Goal: Task Accomplishment & Management: Manage account settings

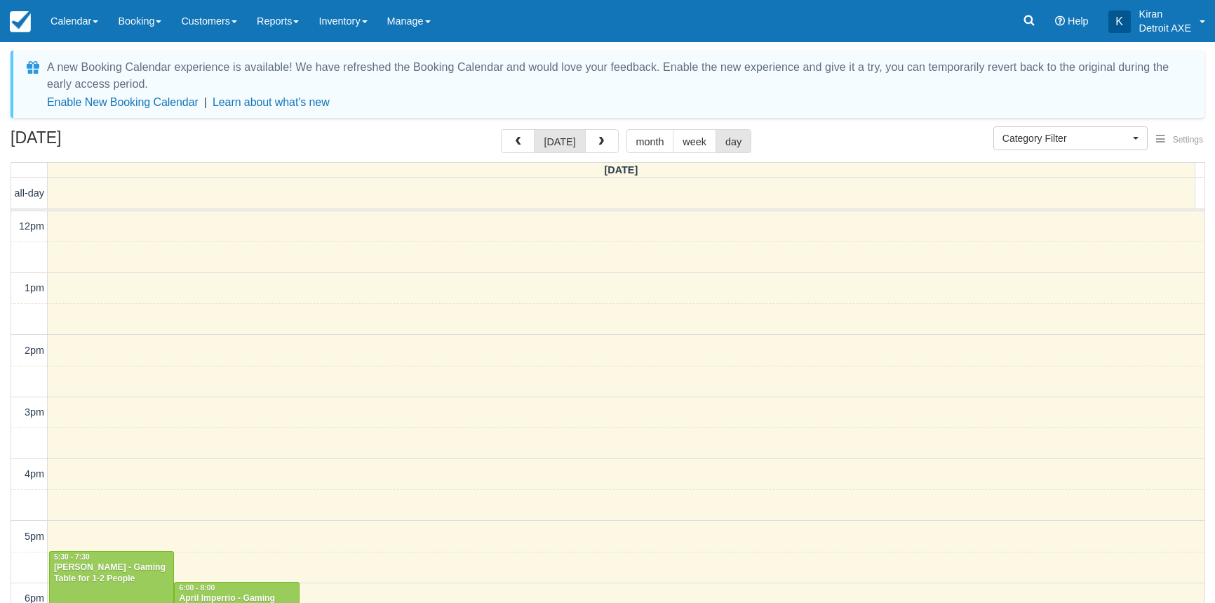
select select
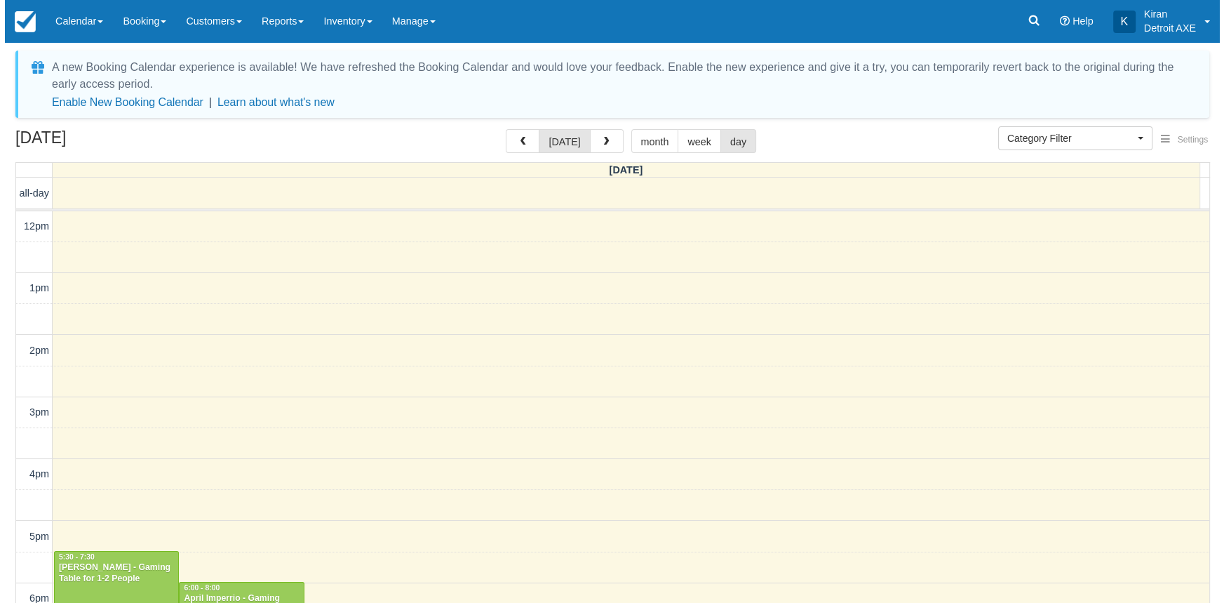
scroll to position [247, 0]
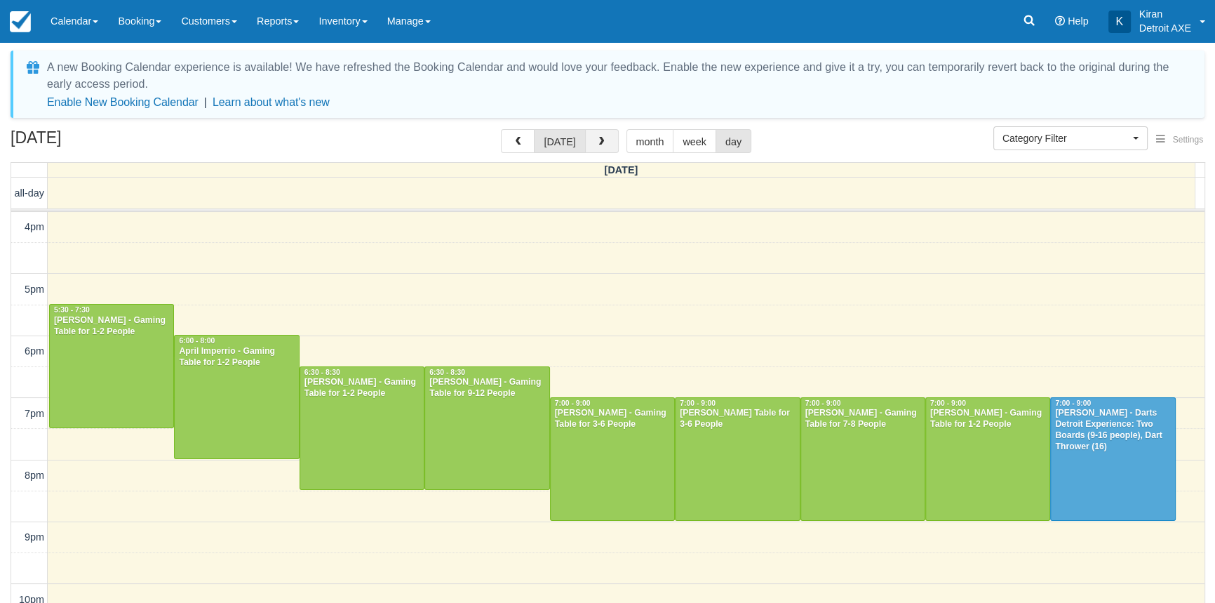
click at [606, 143] on button "button" at bounding box center [602, 141] width 34 height 24
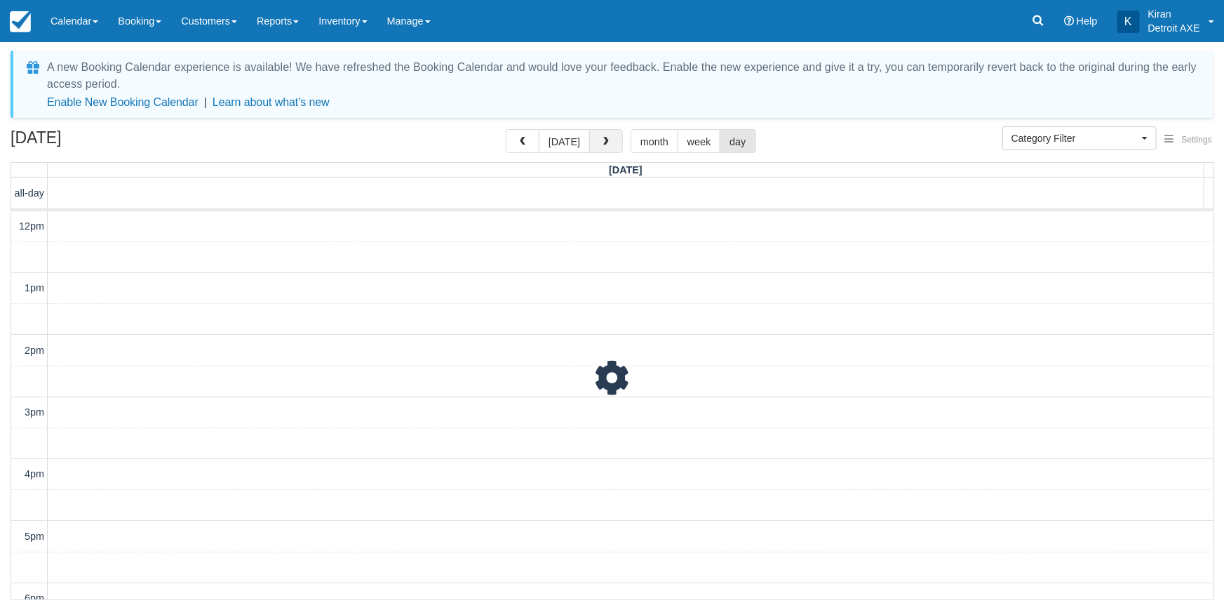
scroll to position [323, 0]
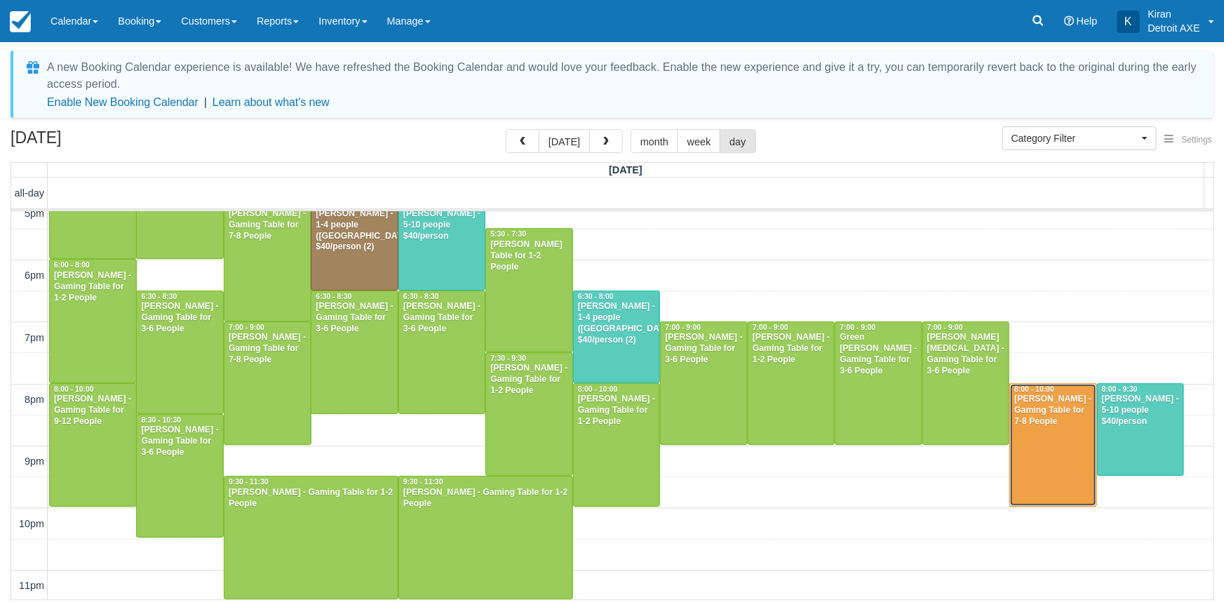
click at [1024, 413] on div "LJ Johnson - Gaming Table for 7-8 People" at bounding box center [1053, 411] width 79 height 34
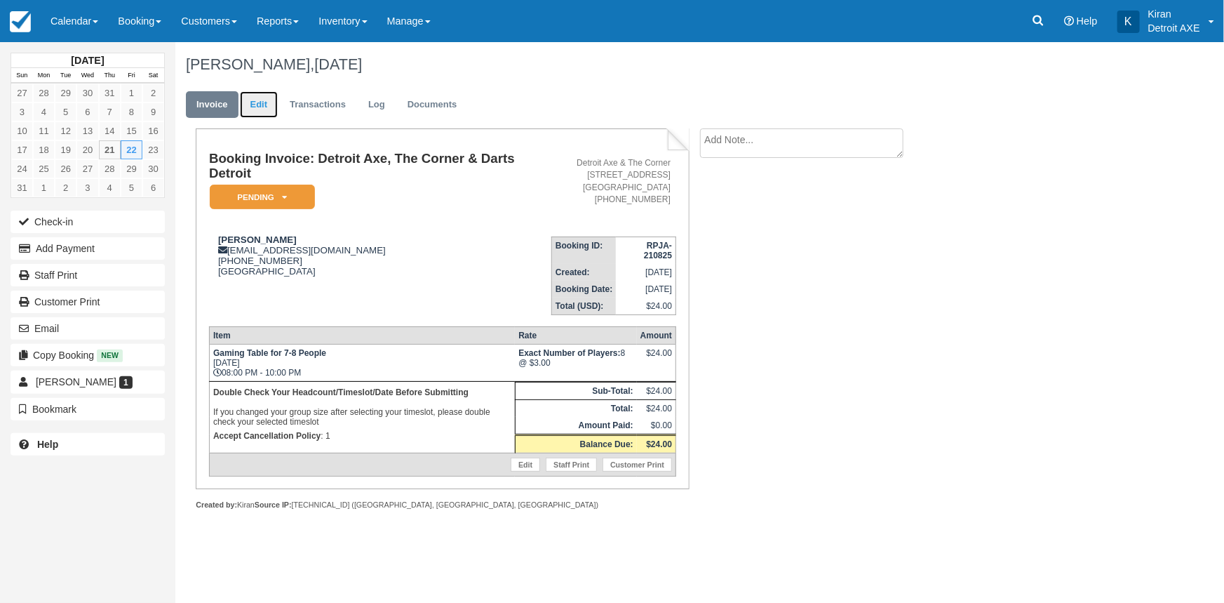
click at [253, 106] on link "Edit" at bounding box center [259, 104] width 38 height 27
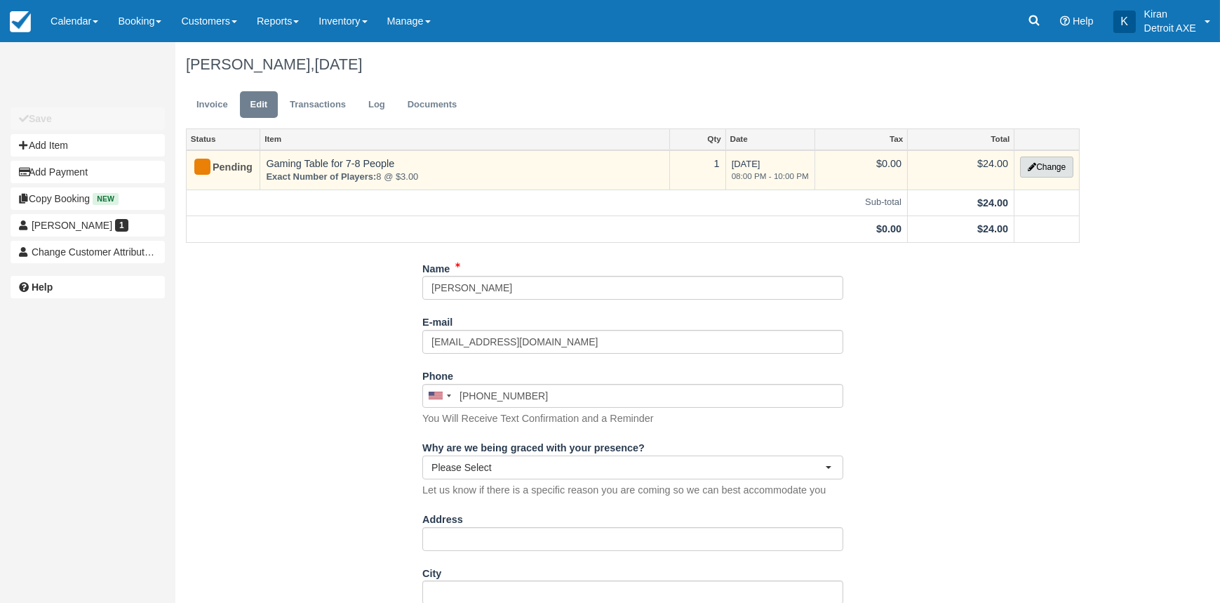
click at [1060, 166] on button "Change" at bounding box center [1046, 166] width 53 height 21
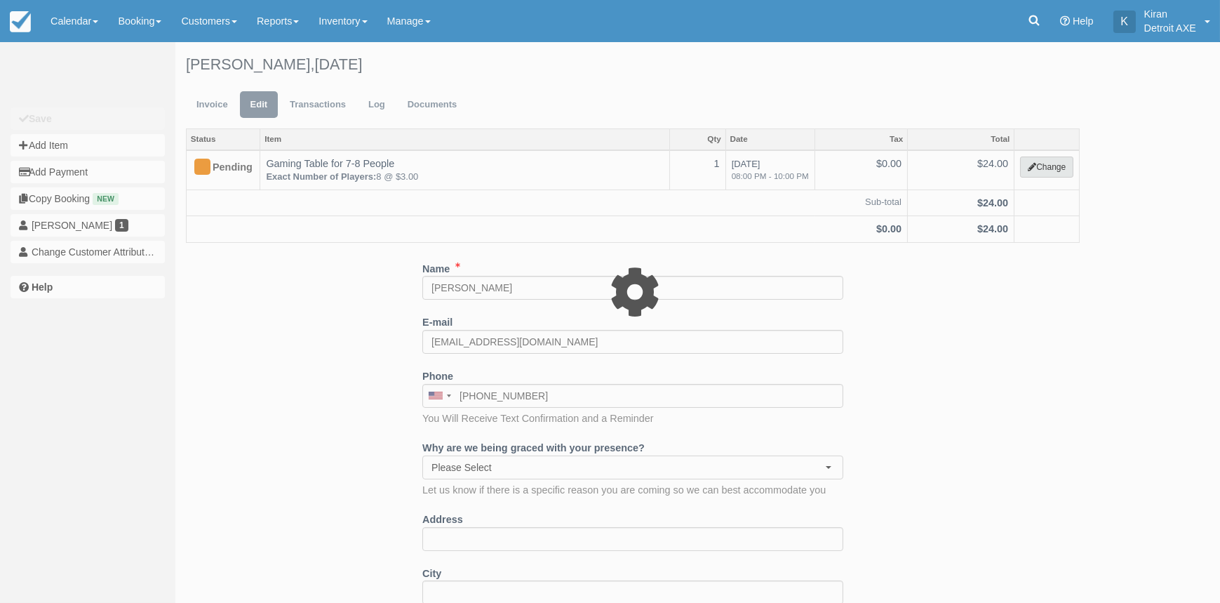
select select "6"
type input "24.00"
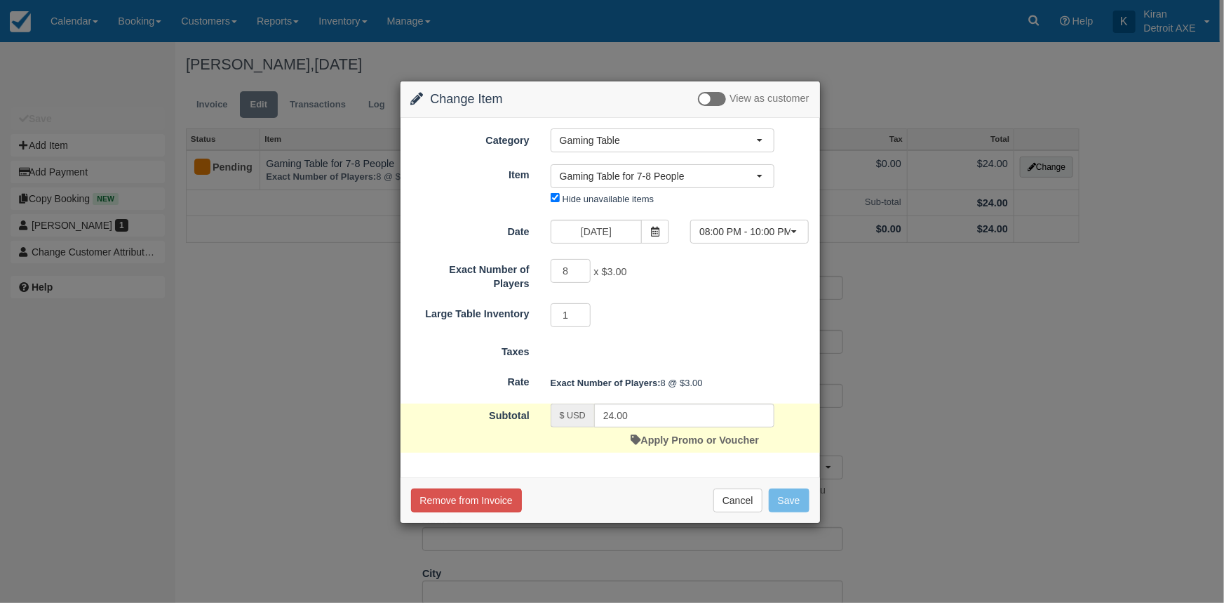
click at [770, 215] on form "Category Gaming Table Bingo Brunch Toast Transaction Mirroring Bingo Brunch! Sp…" at bounding box center [610, 289] width 399 height 323
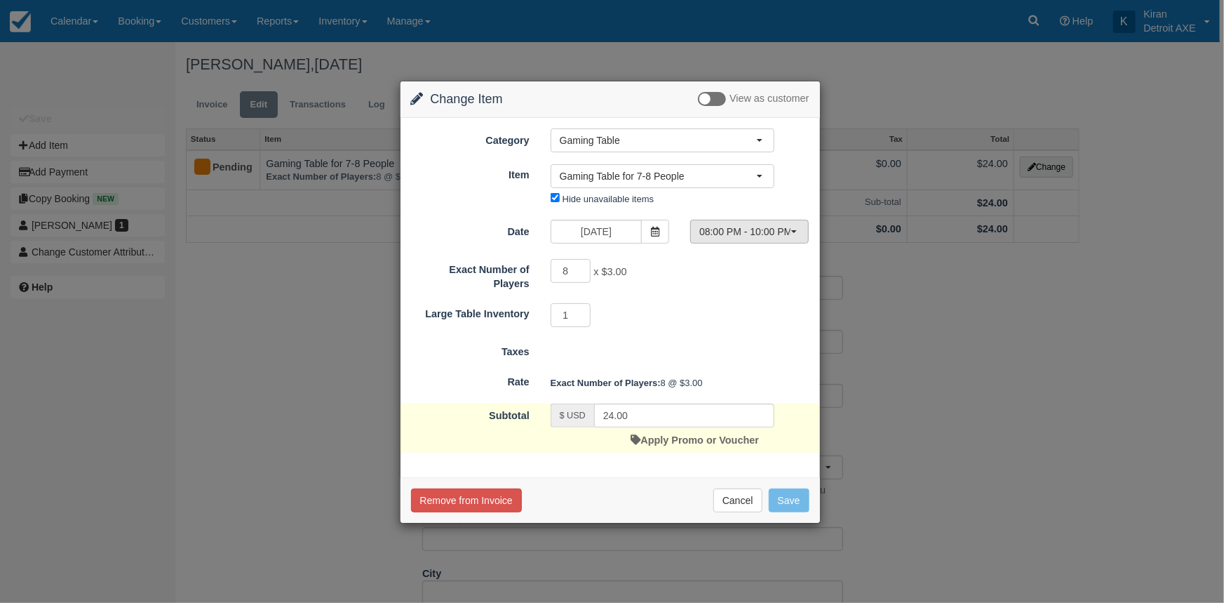
click at [763, 232] on span "08:00 PM - 10:00 PM" at bounding box center [745, 232] width 91 height 14
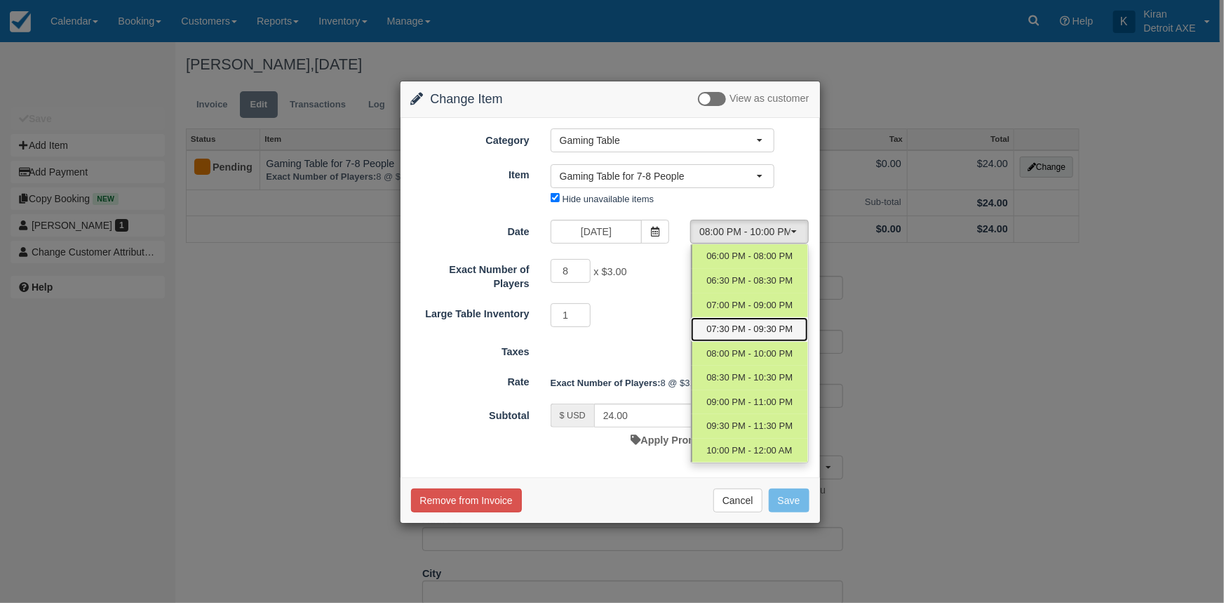
click at [749, 317] on link "07:30 PM - 09:30 PM" at bounding box center [749, 329] width 117 height 25
select select "7"
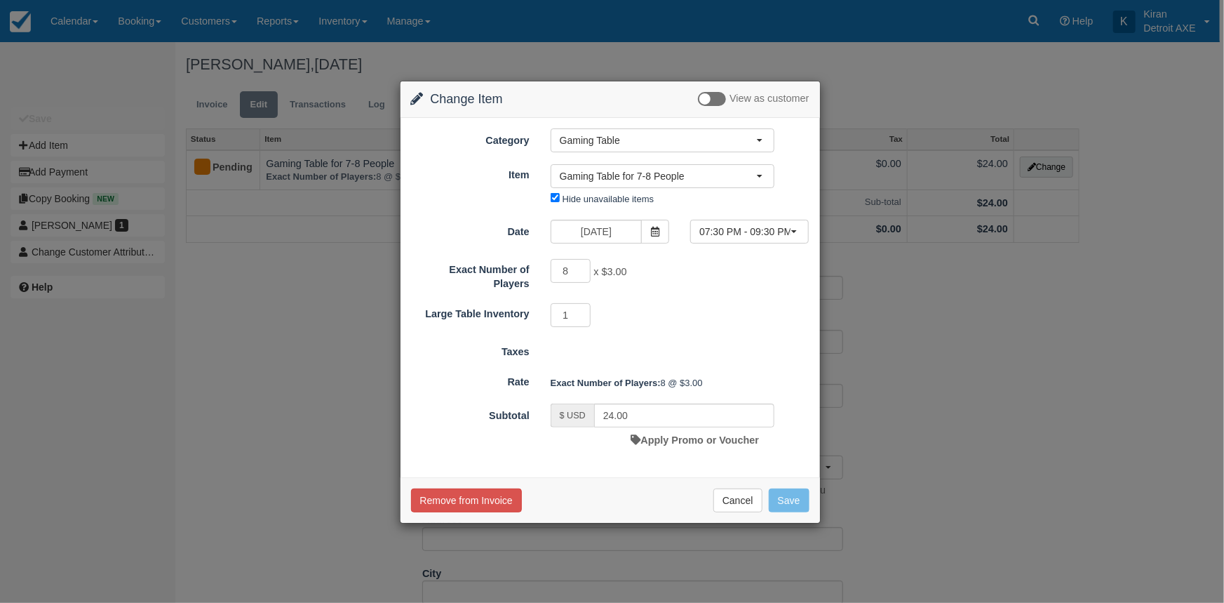
click at [747, 242] on div "Date 08/22/25 Time Selector 07:30 PM - 09:30 PM Nothing selected 04:00 PM - 06:…" at bounding box center [611, 233] width 420 height 27
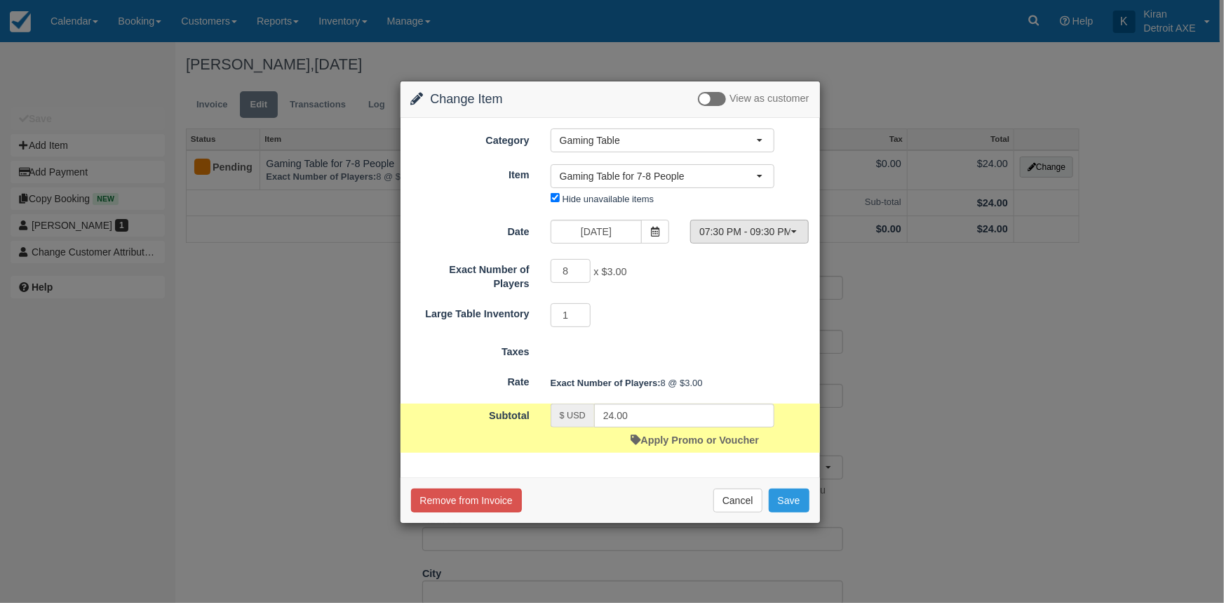
click at [749, 233] on span "07:30 PM - 09:30 PM" at bounding box center [745, 232] width 91 height 14
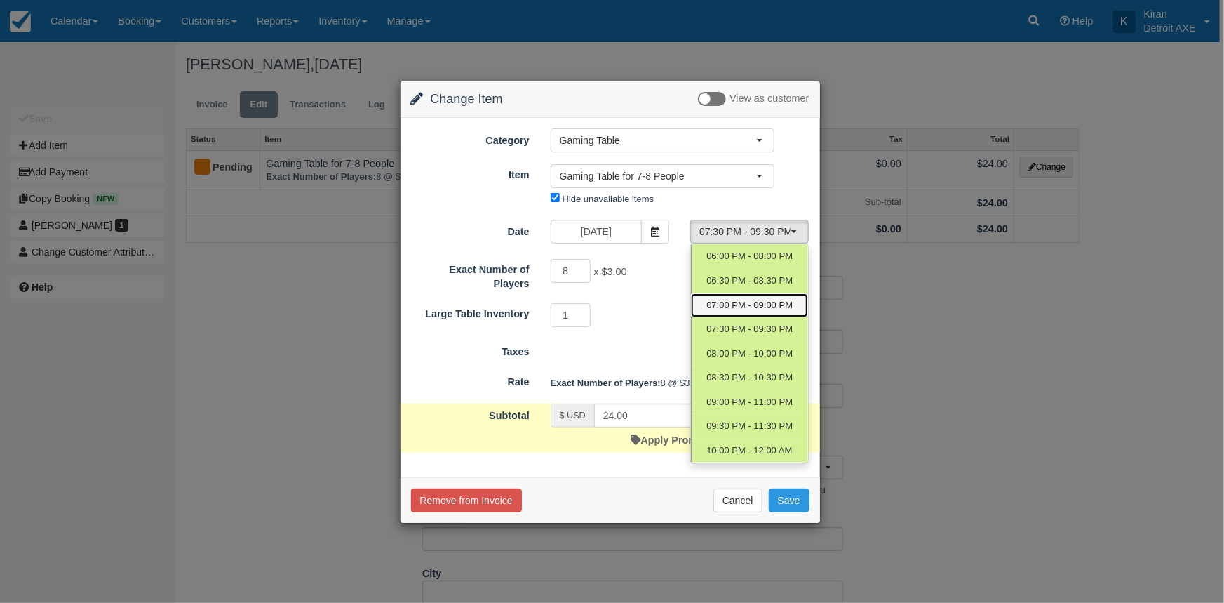
click at [737, 310] on span "07:00 PM - 09:00 PM" at bounding box center [750, 305] width 86 height 13
select select "6"
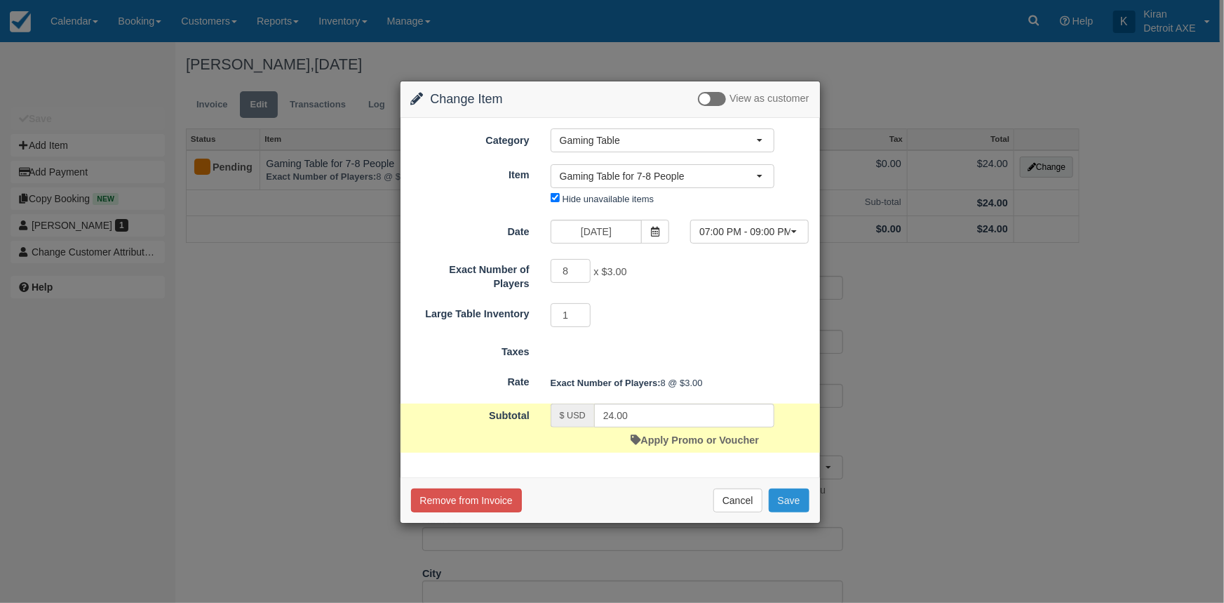
click at [791, 497] on button "Save" at bounding box center [789, 500] width 41 height 24
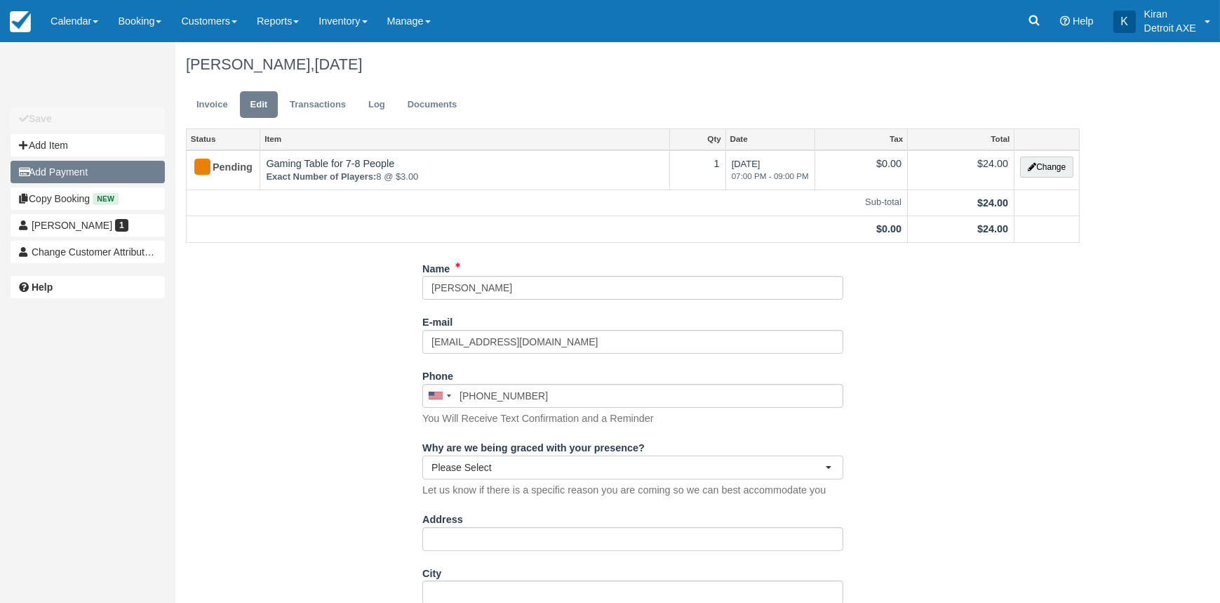
click at [77, 167] on button "Add Payment" at bounding box center [88, 172] width 154 height 22
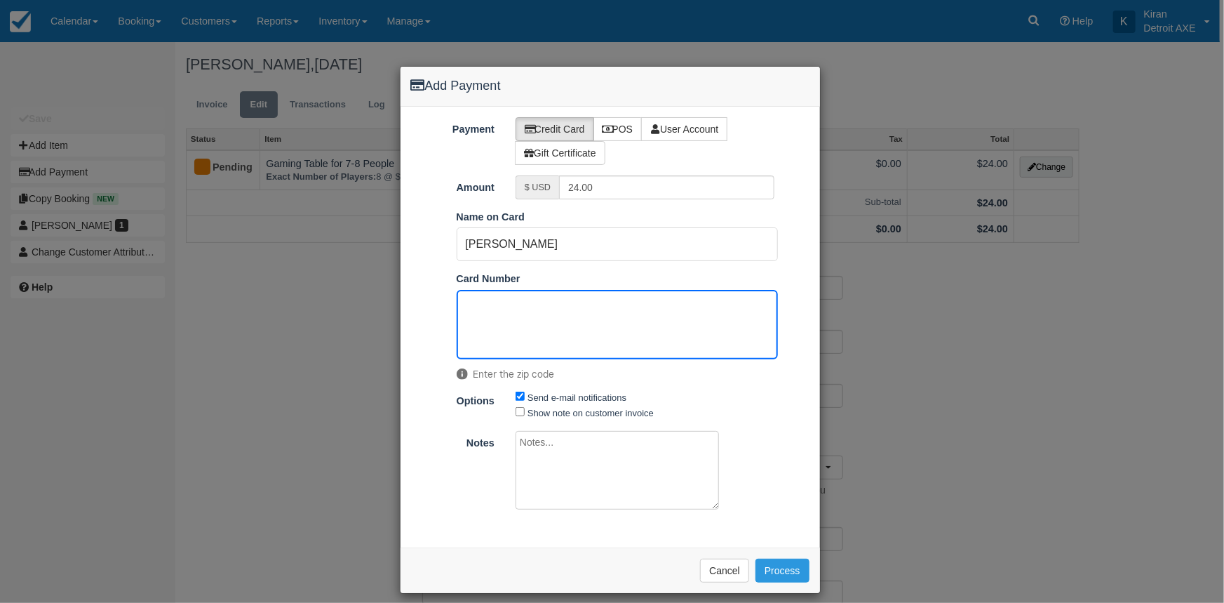
scroll to position [32, 0]
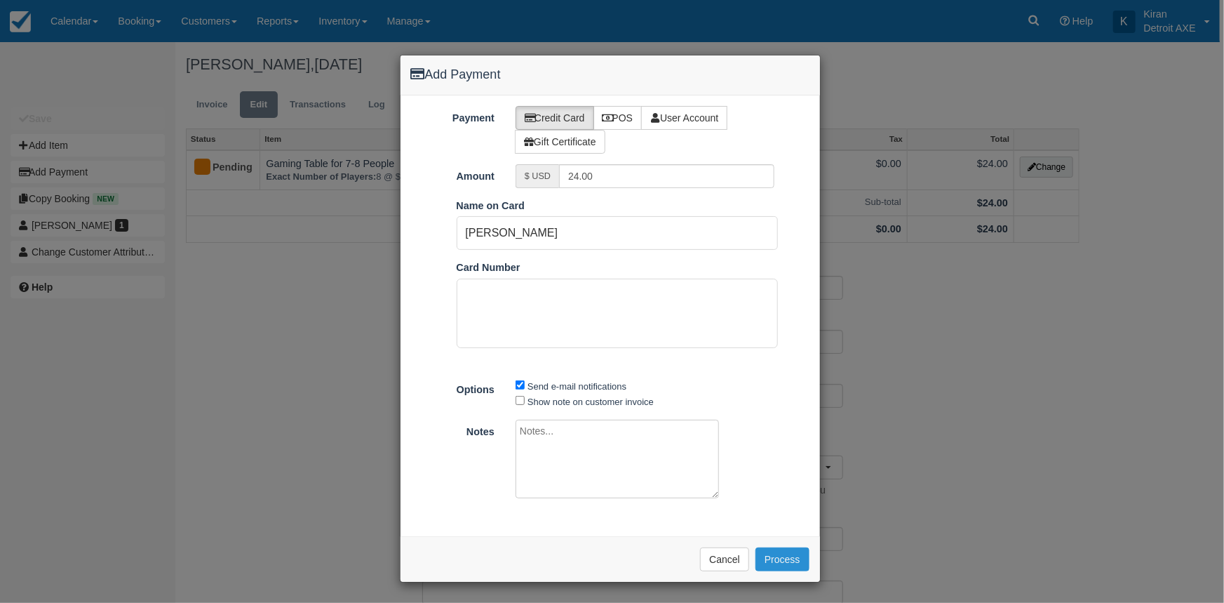
click at [785, 556] on button "Process" at bounding box center [783, 559] width 54 height 24
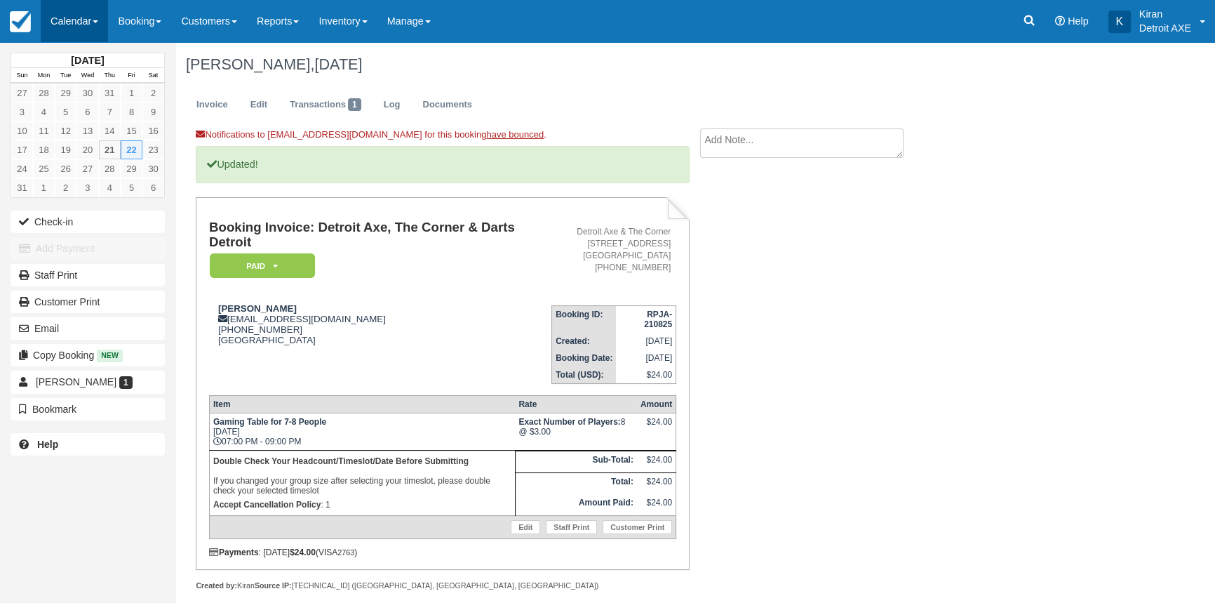
click at [98, 20] on span at bounding box center [96, 21] width 6 height 3
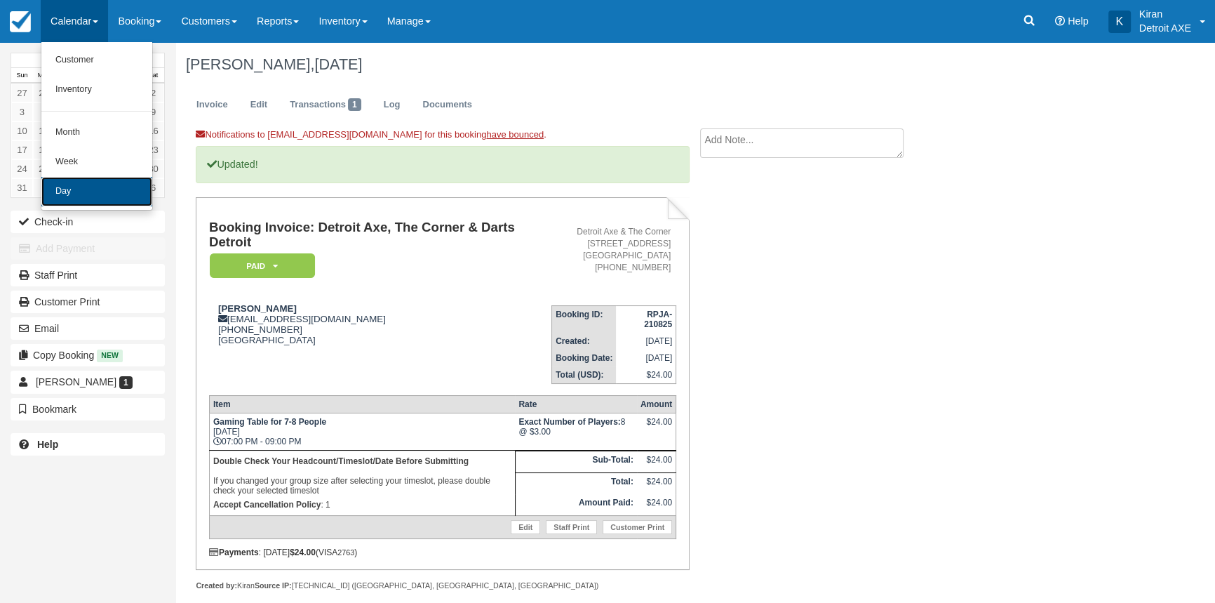
click at [69, 196] on link "Day" at bounding box center [96, 191] width 111 height 29
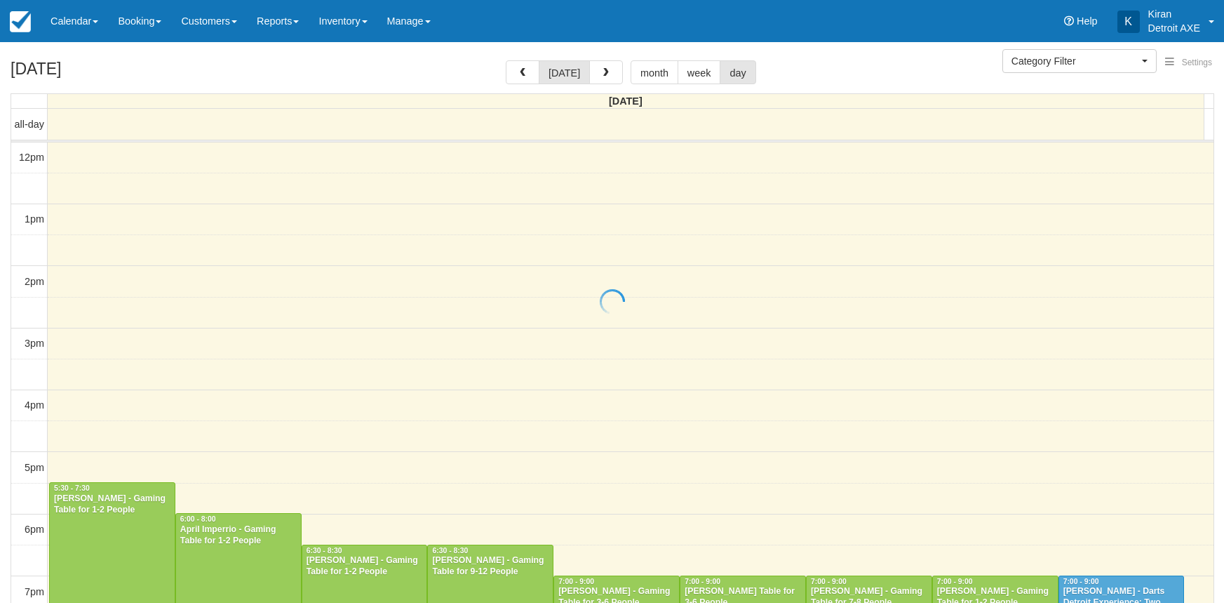
select select
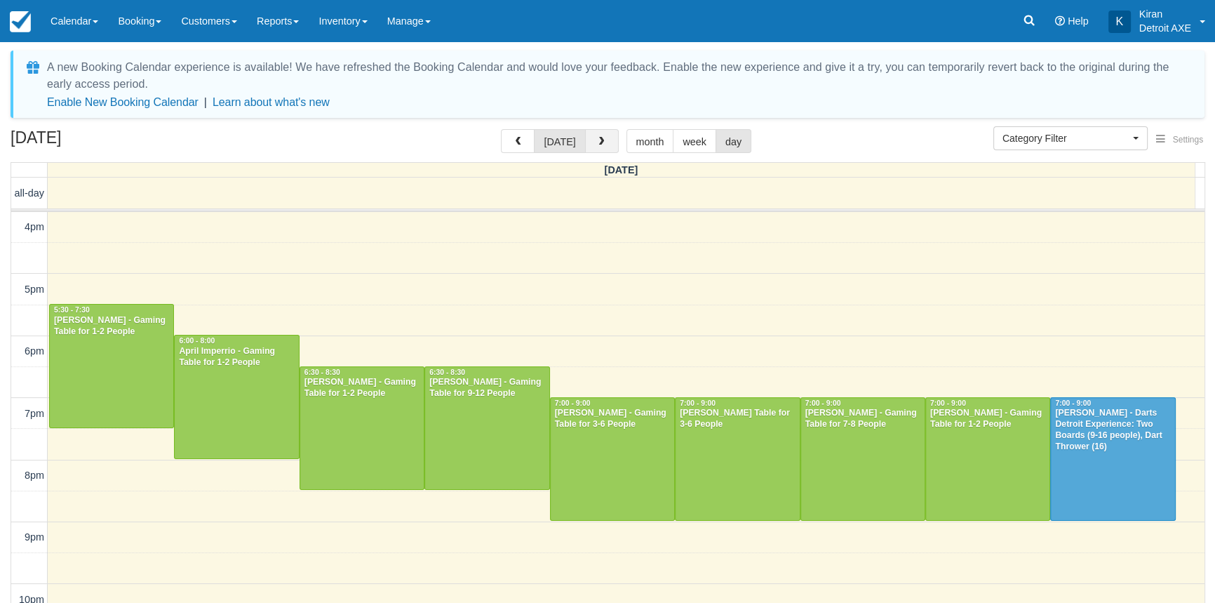
click at [602, 145] on span "button" at bounding box center [601, 142] width 10 height 10
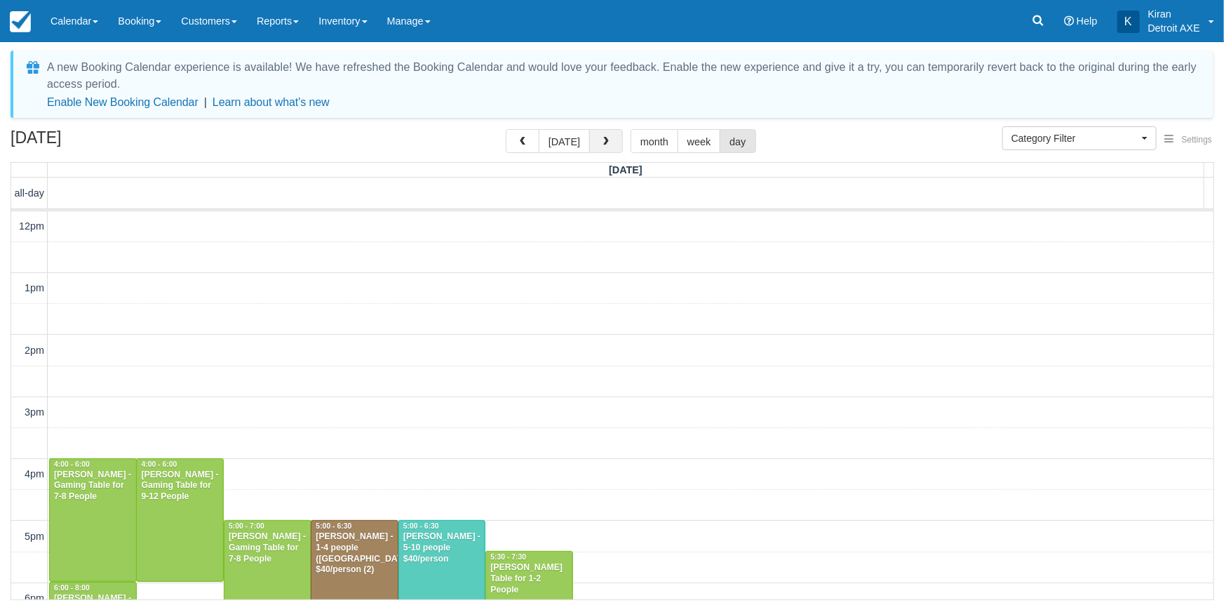
scroll to position [323, 0]
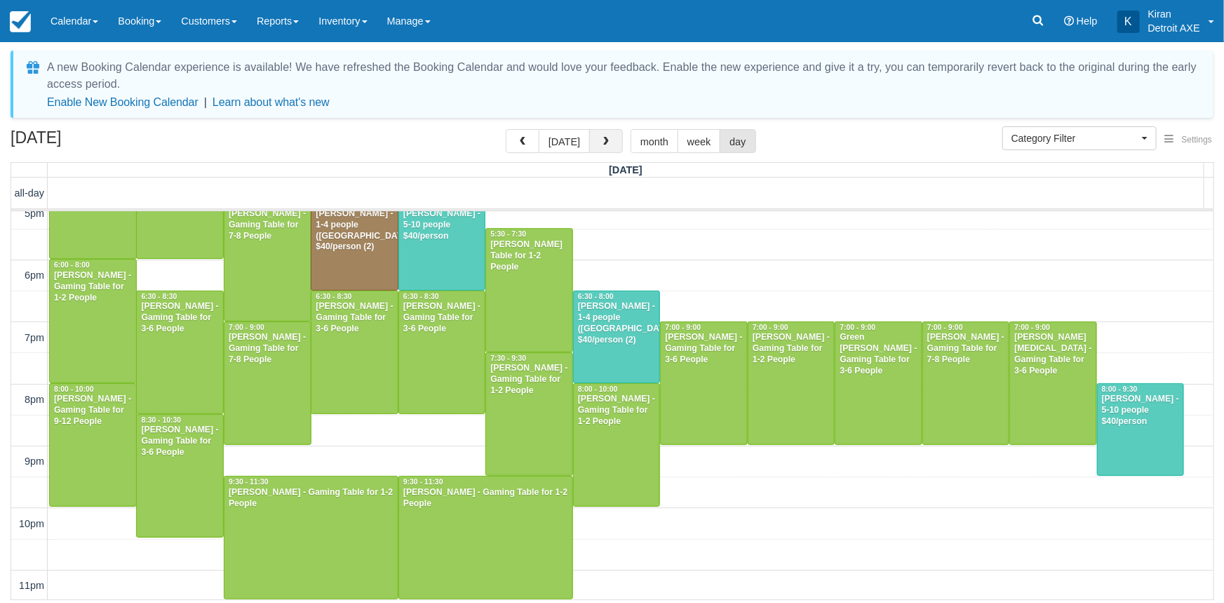
click at [603, 137] on span "button" at bounding box center [606, 142] width 10 height 10
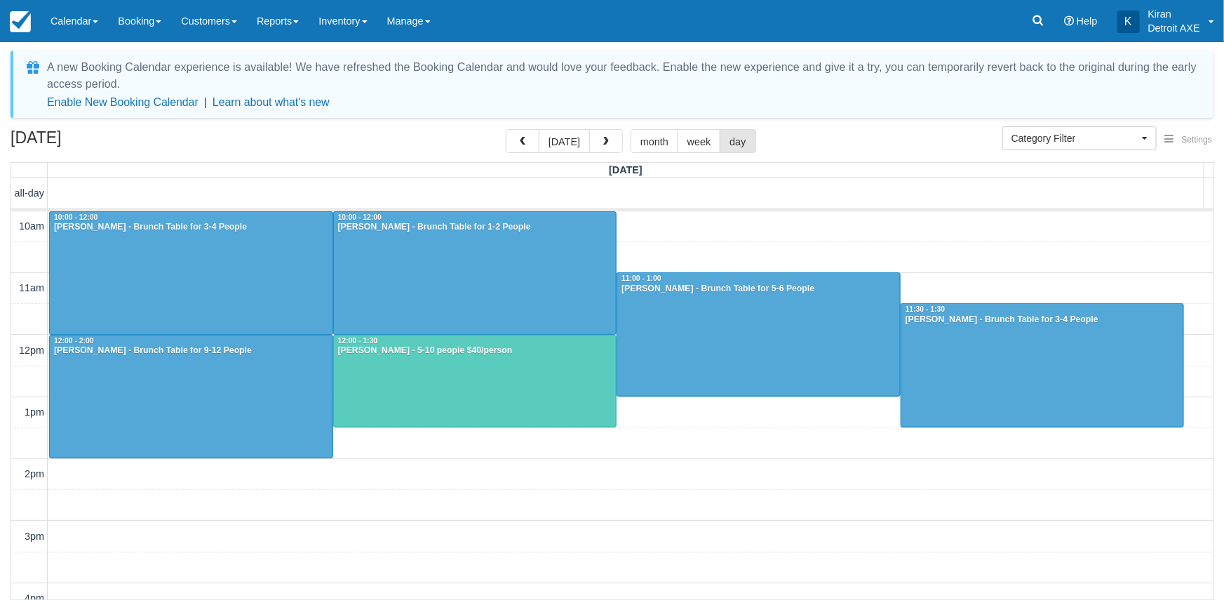
scroll to position [323, 0]
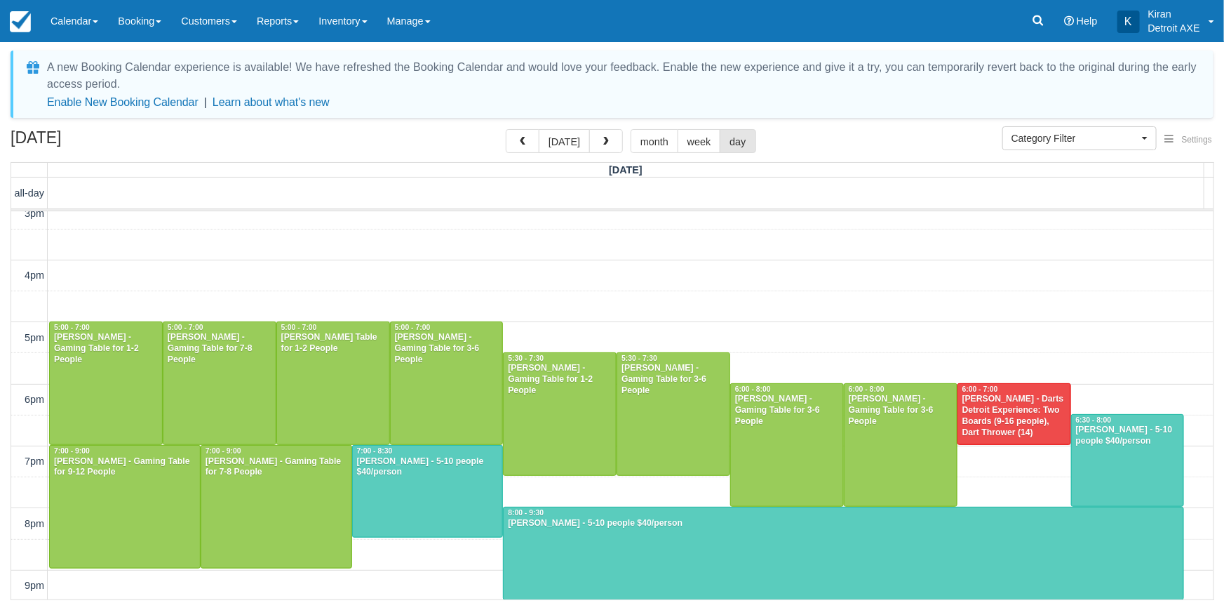
click at [603, 137] on span "button" at bounding box center [606, 142] width 10 height 10
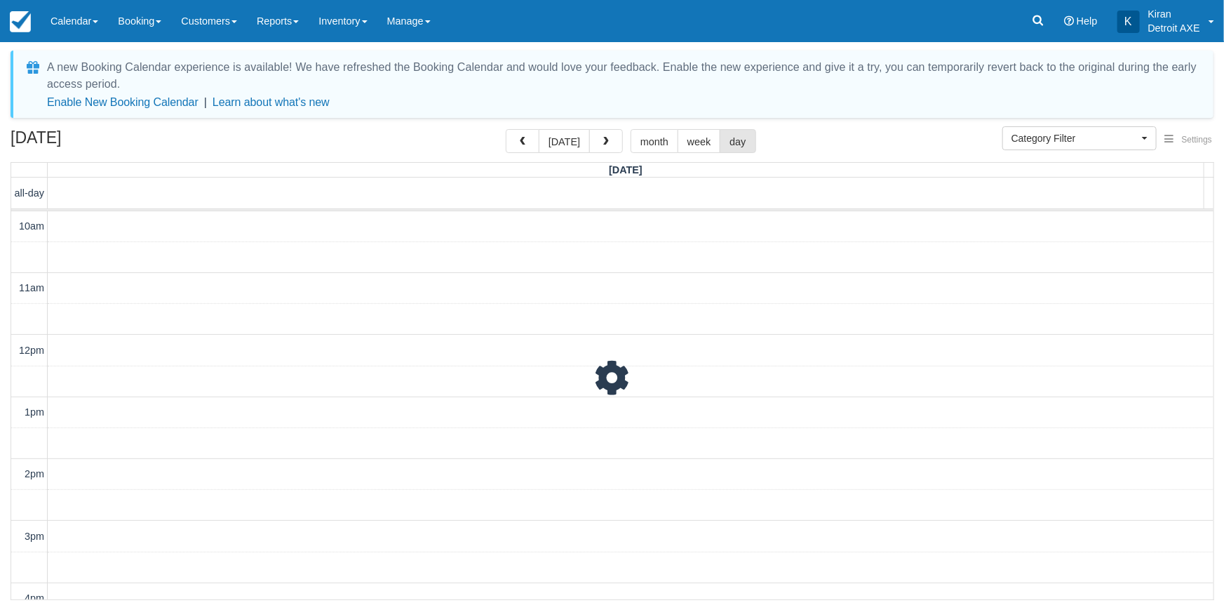
scroll to position [447, 0]
click at [603, 137] on span "button" at bounding box center [606, 142] width 10 height 10
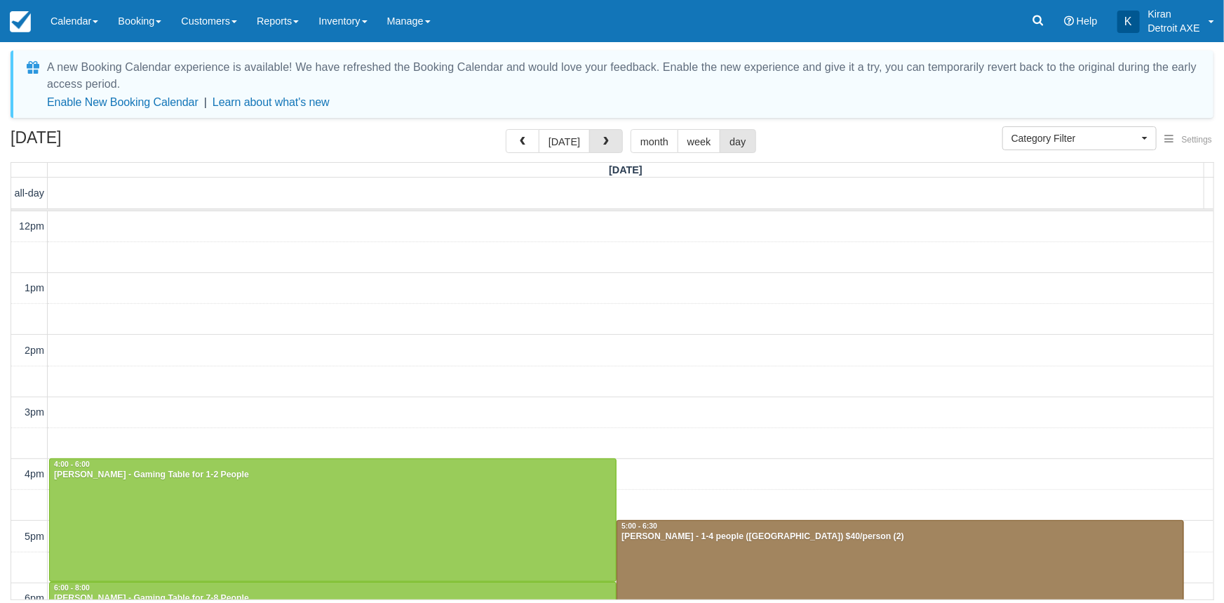
click at [603, 137] on span "button" at bounding box center [606, 142] width 10 height 10
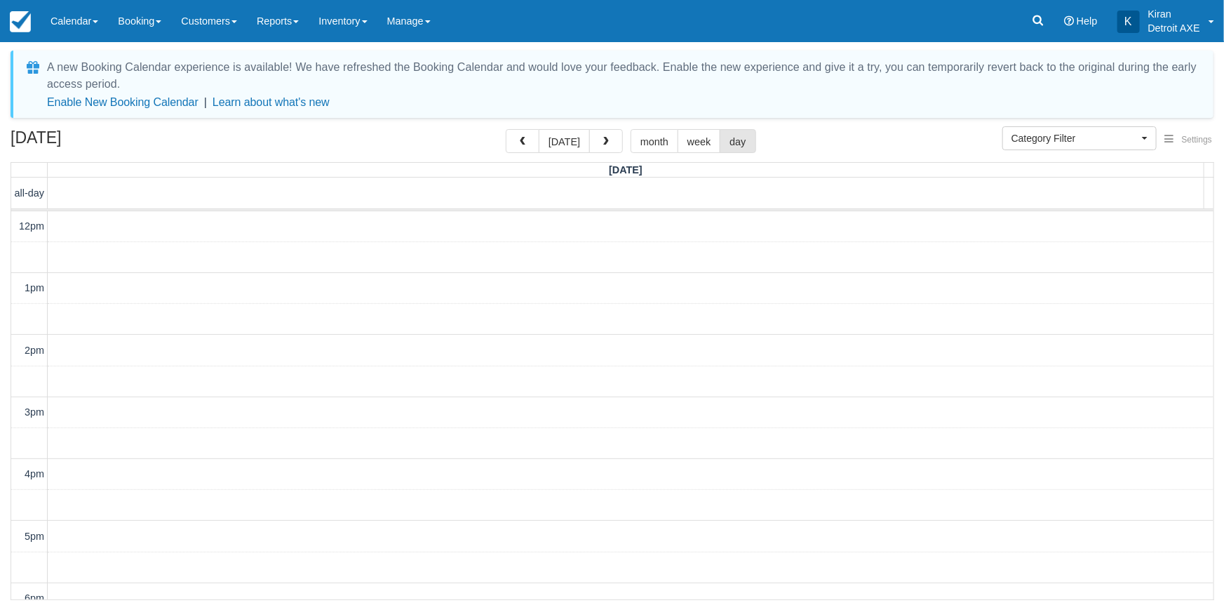
scroll to position [323, 0]
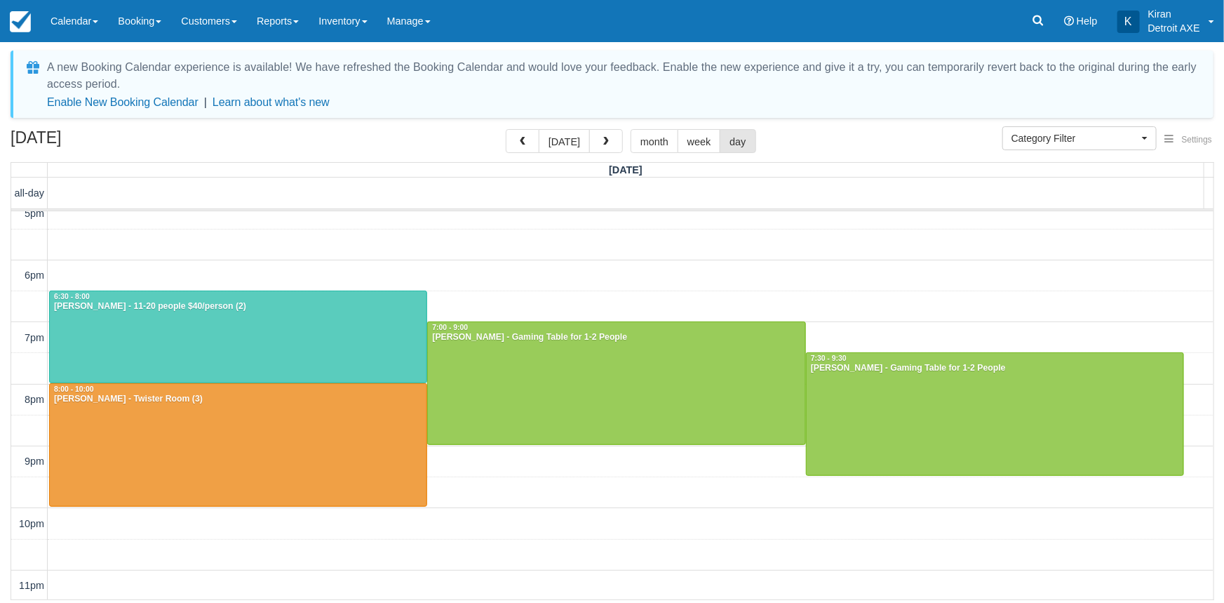
click at [603, 137] on span "button" at bounding box center [606, 142] width 10 height 10
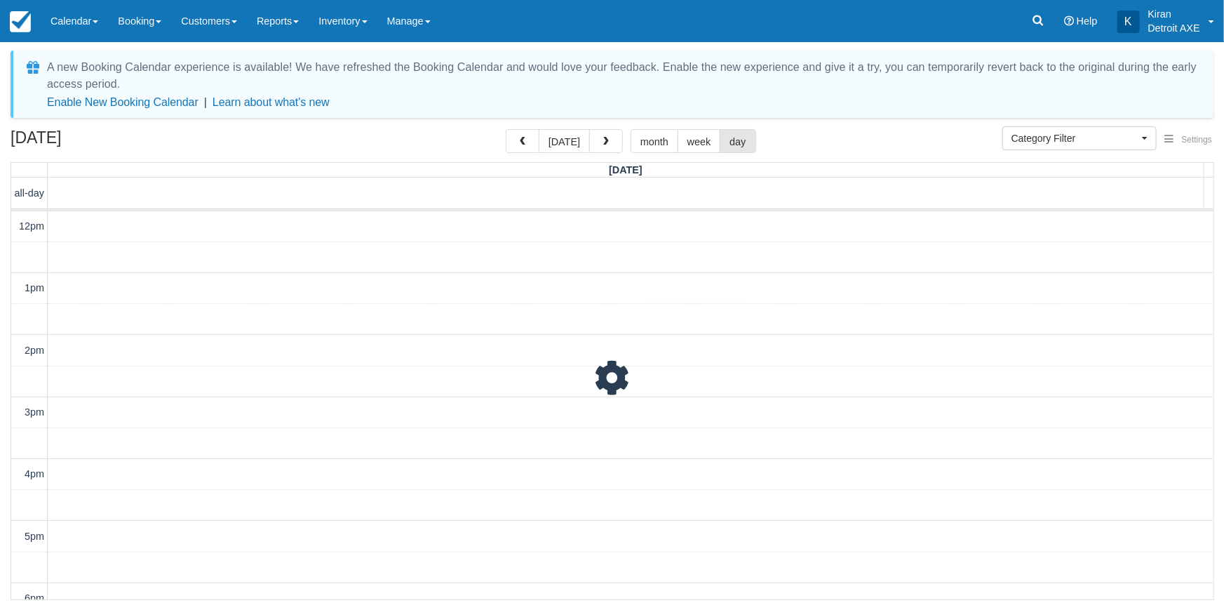
scroll to position [323, 0]
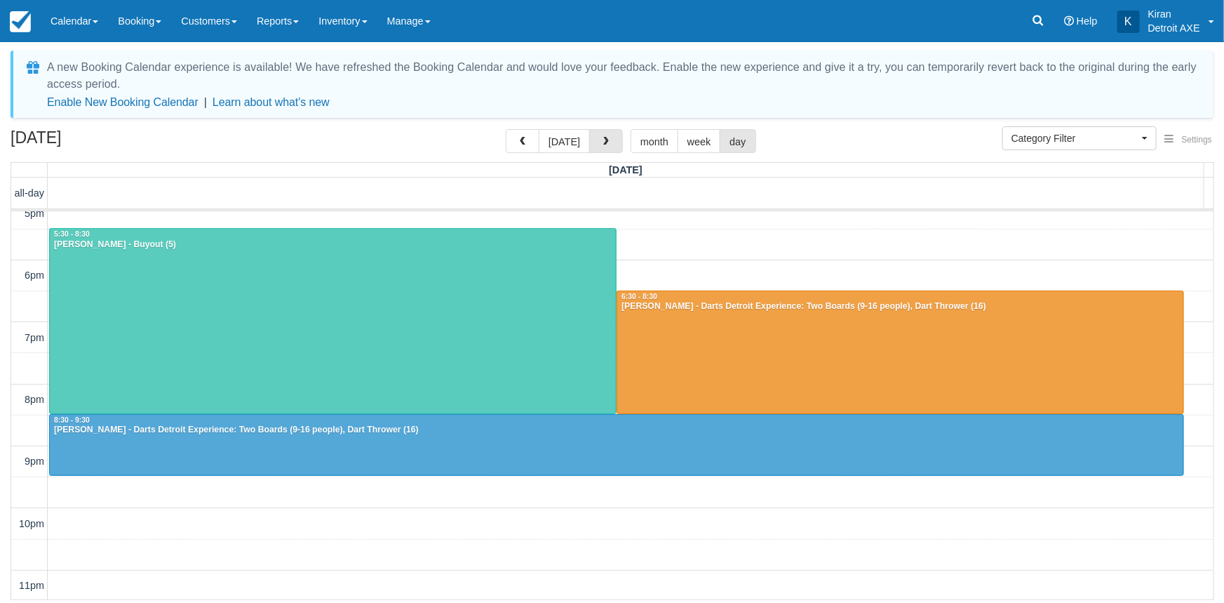
click at [603, 137] on span "button" at bounding box center [606, 142] width 10 height 10
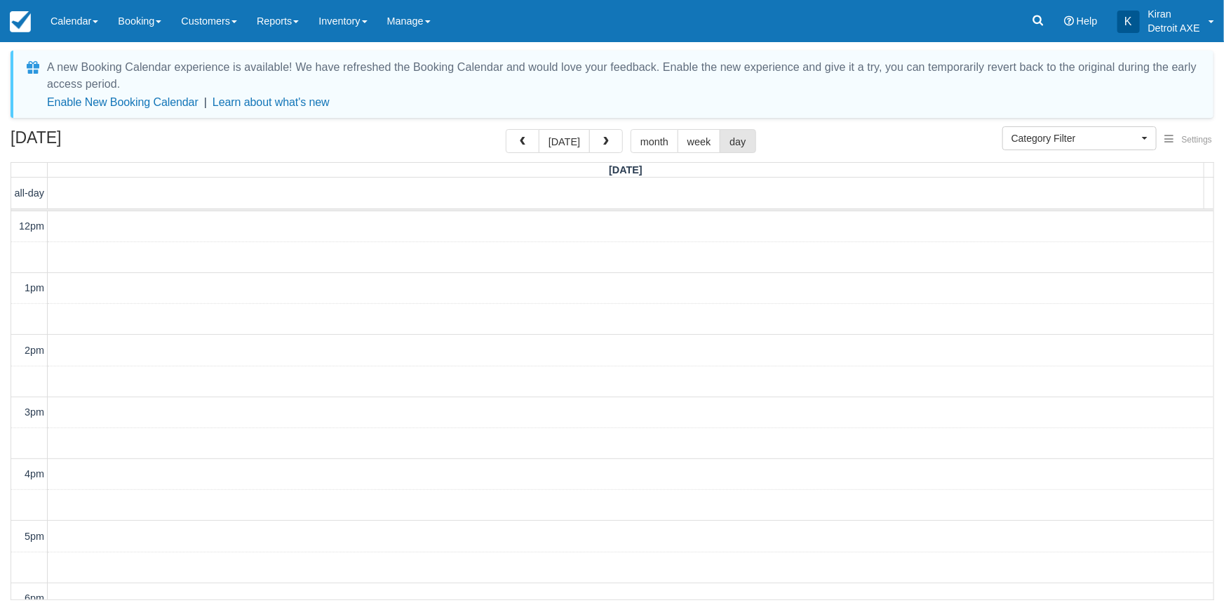
scroll to position [323, 0]
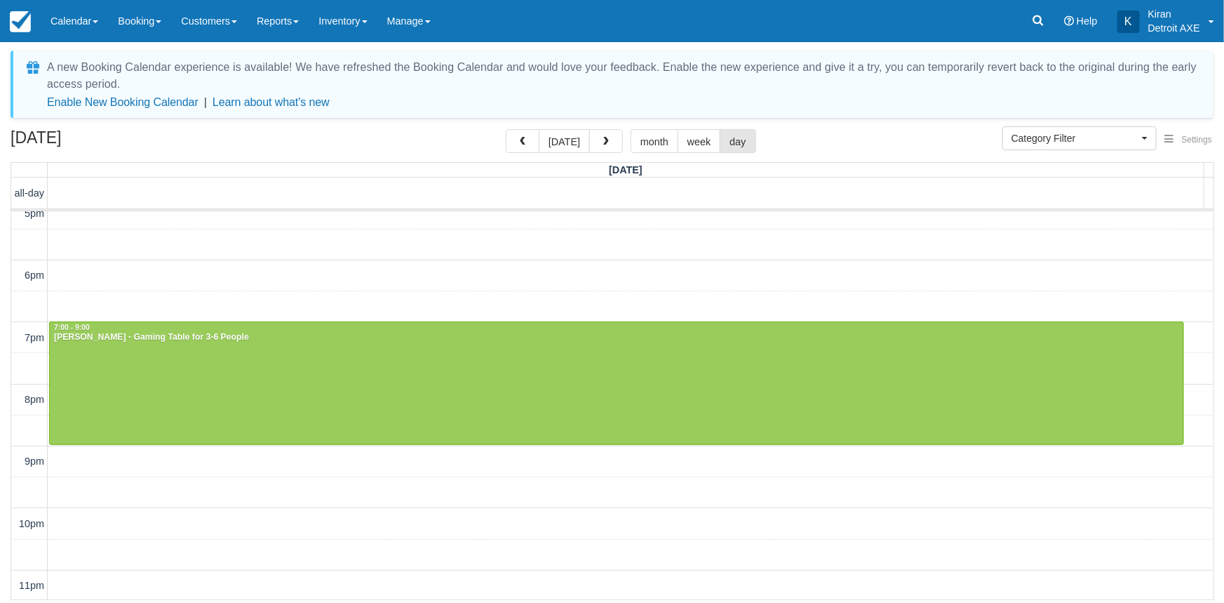
click at [603, 137] on span "button" at bounding box center [606, 142] width 10 height 10
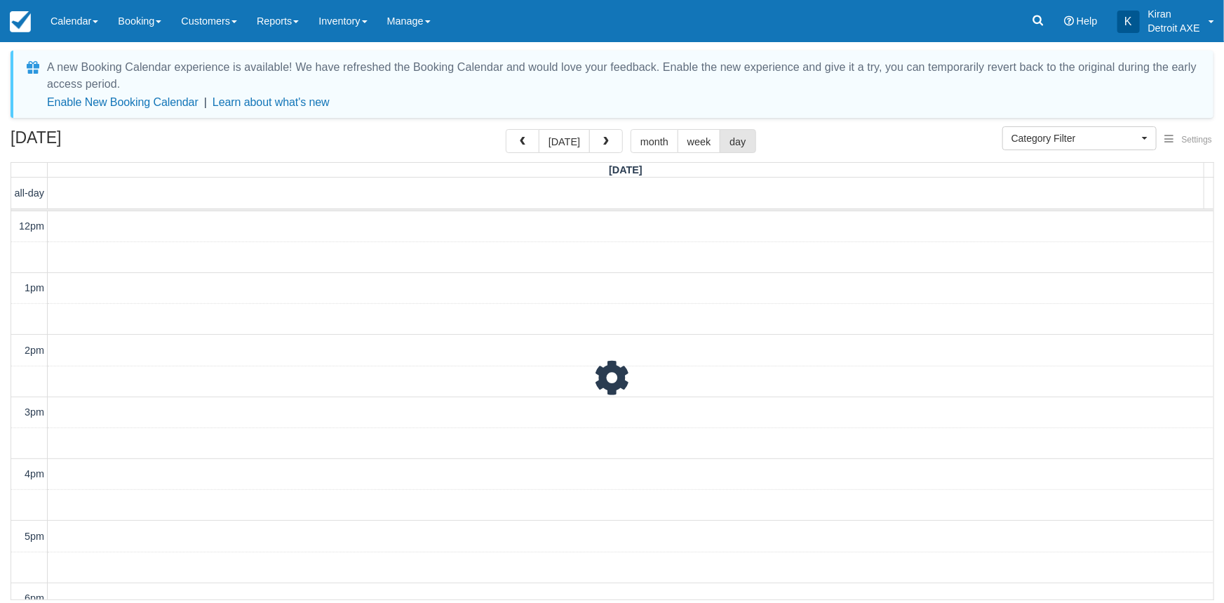
scroll to position [323, 0]
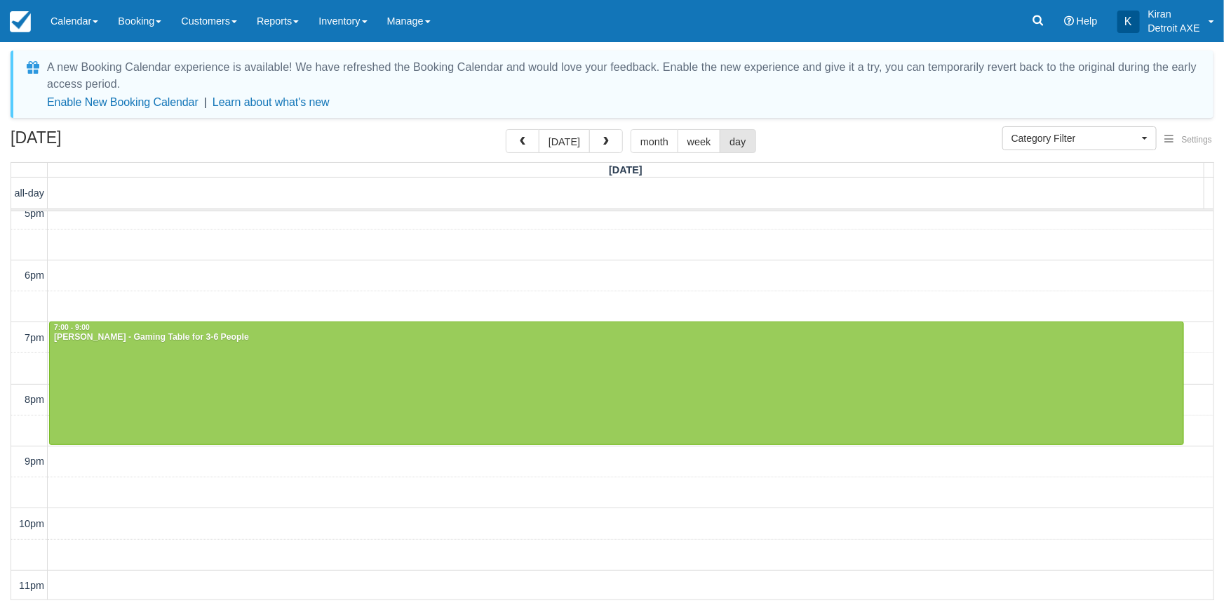
click at [603, 137] on span "button" at bounding box center [606, 142] width 10 height 10
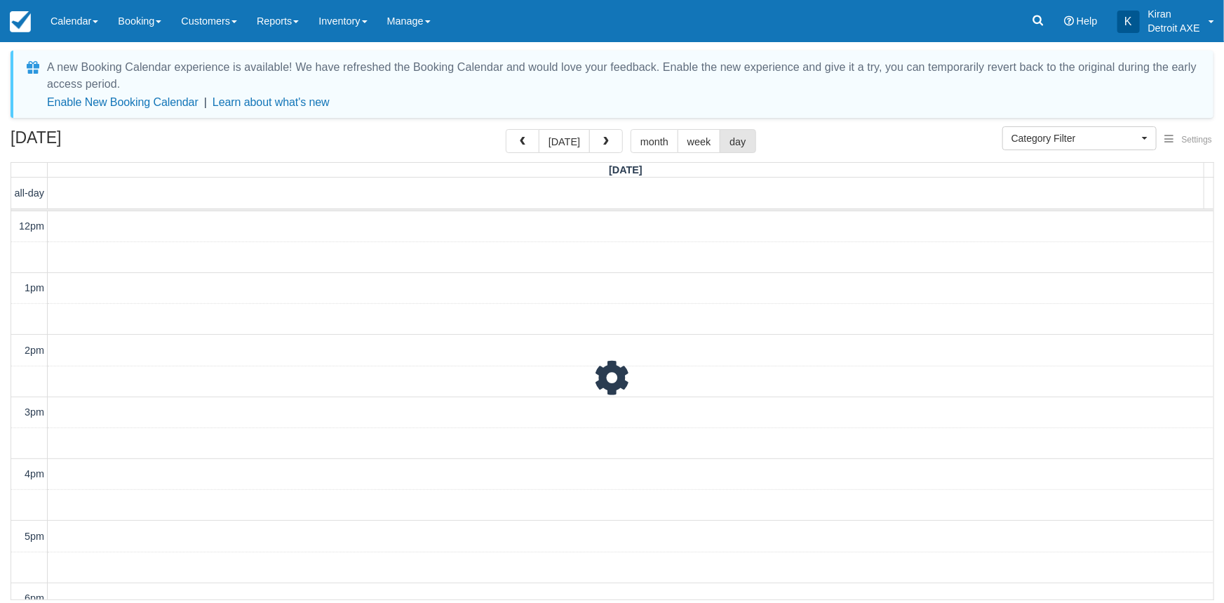
scroll to position [323, 0]
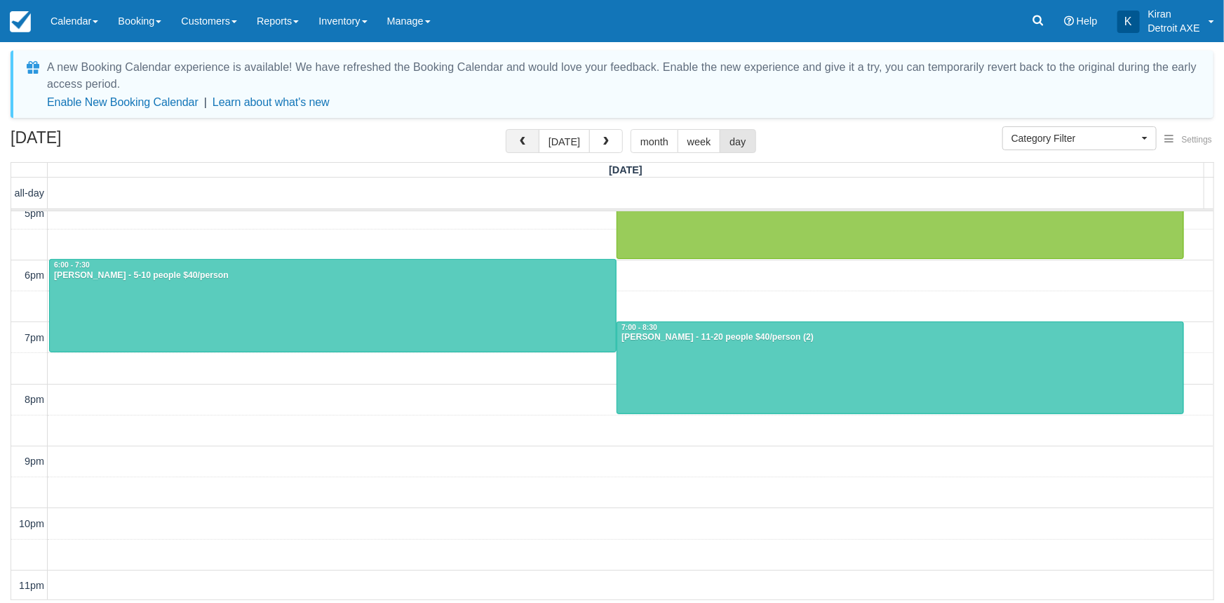
click at [517, 140] on button "button" at bounding box center [523, 141] width 34 height 24
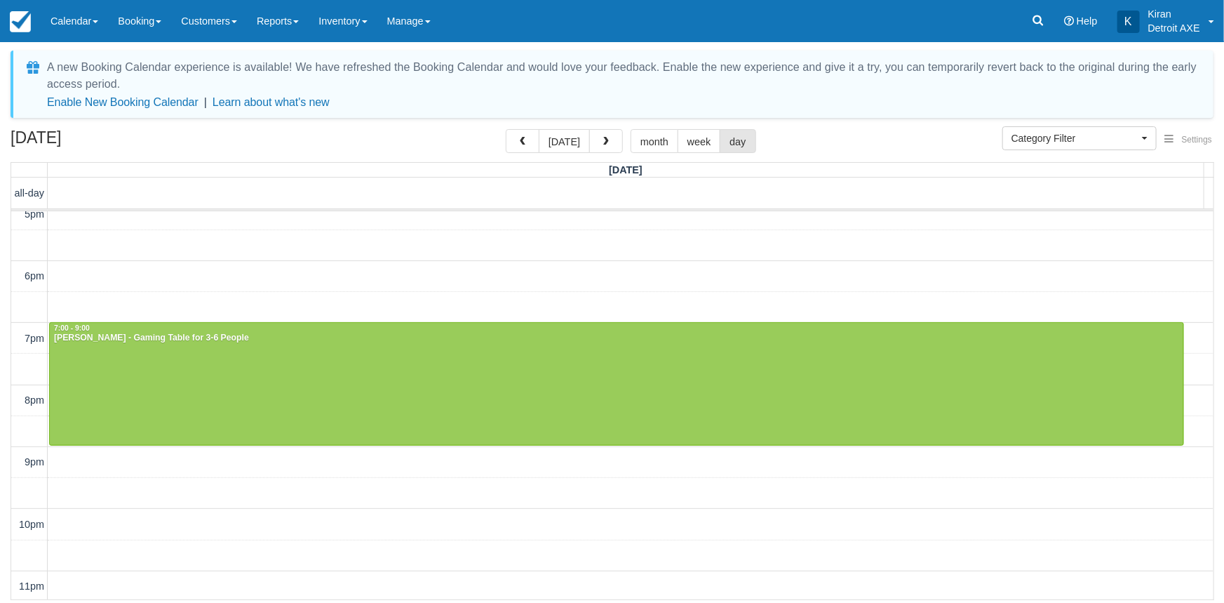
scroll to position [323, 0]
click at [563, 139] on button "today" at bounding box center [564, 141] width 51 height 24
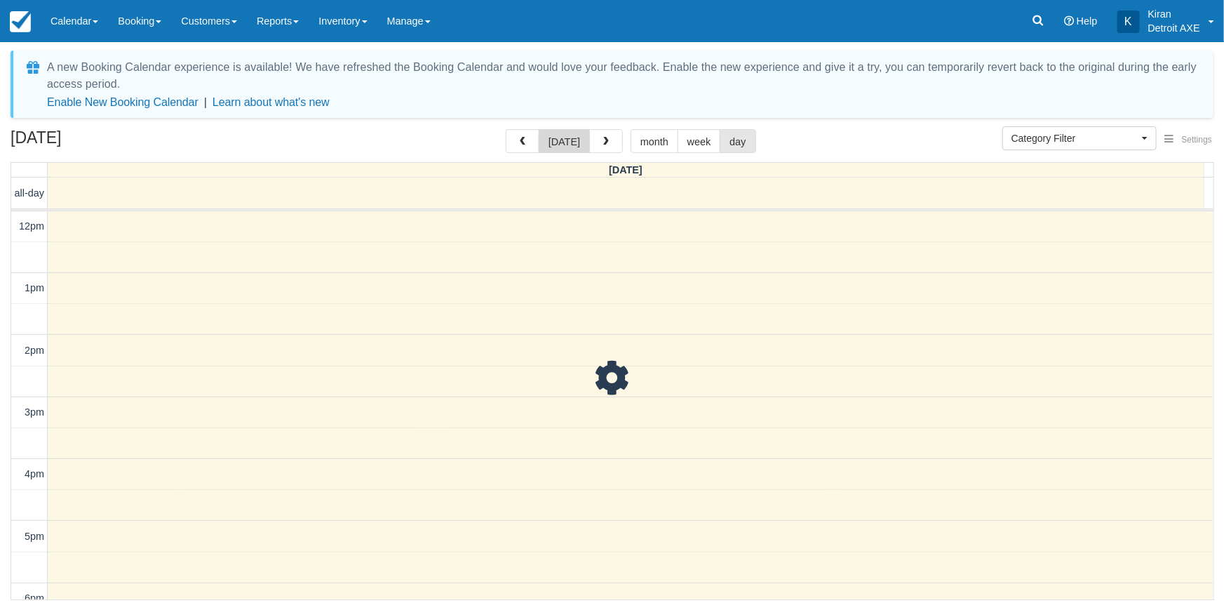
scroll to position [323, 0]
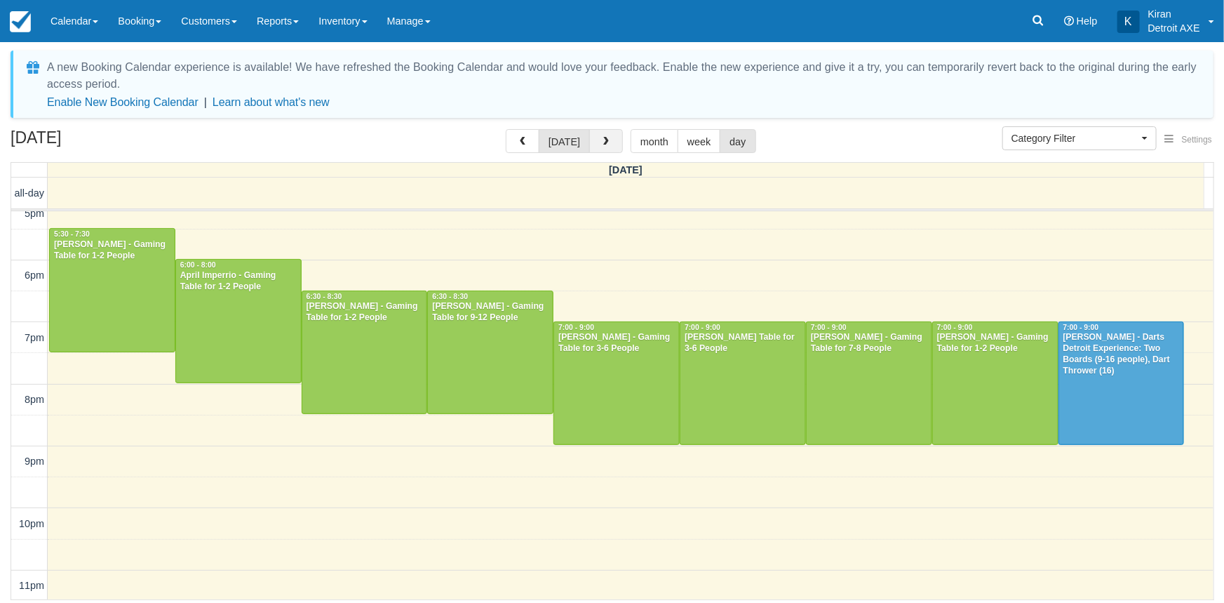
click at [601, 145] on span "button" at bounding box center [606, 142] width 10 height 10
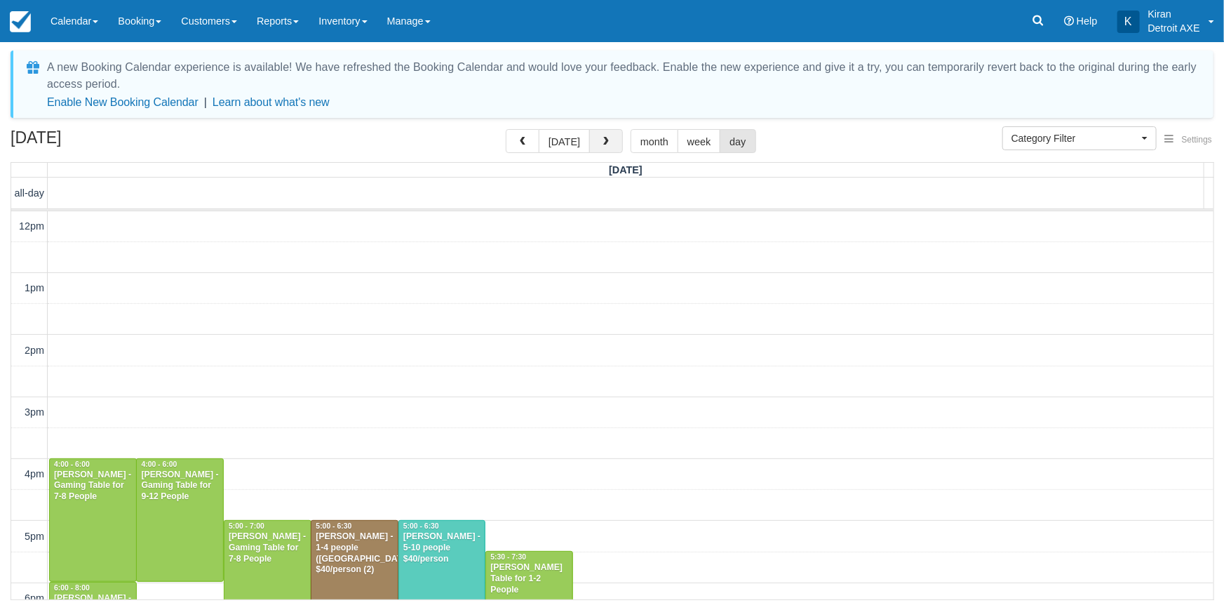
click at [610, 138] on button "button" at bounding box center [606, 141] width 34 height 24
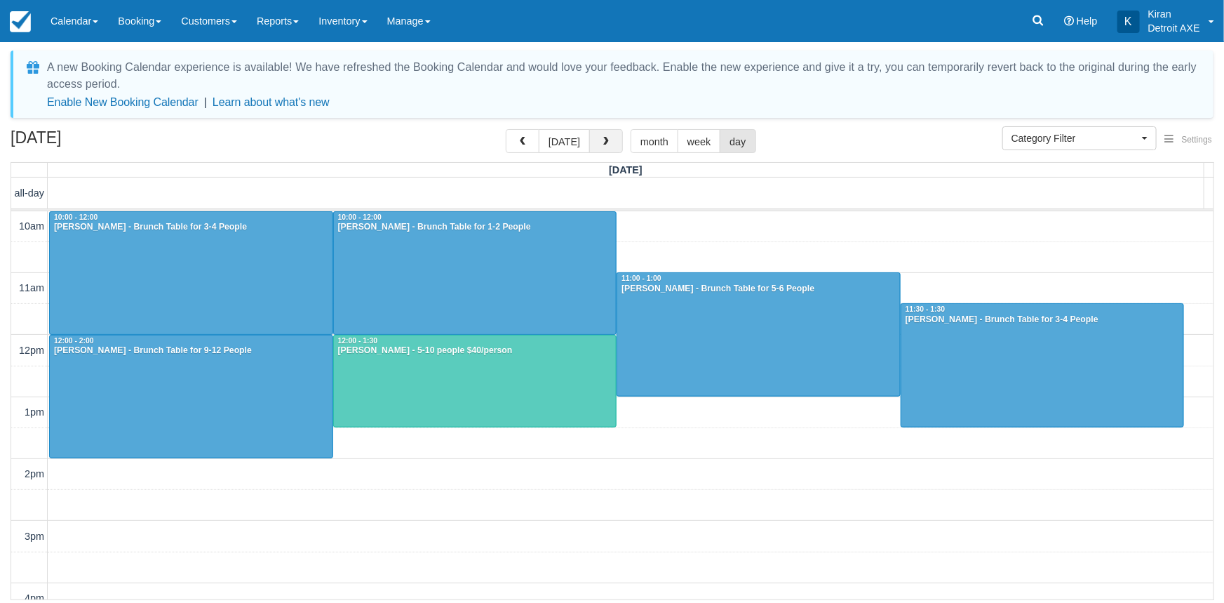
click at [606, 140] on span "button" at bounding box center [606, 142] width 10 height 10
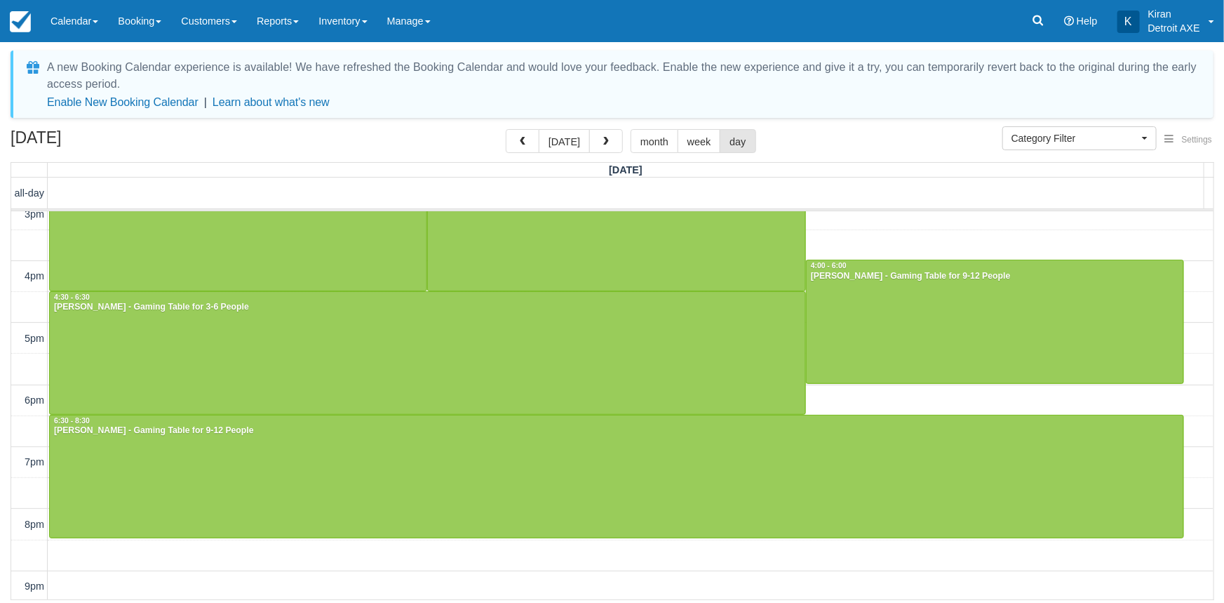
scroll to position [446, 0]
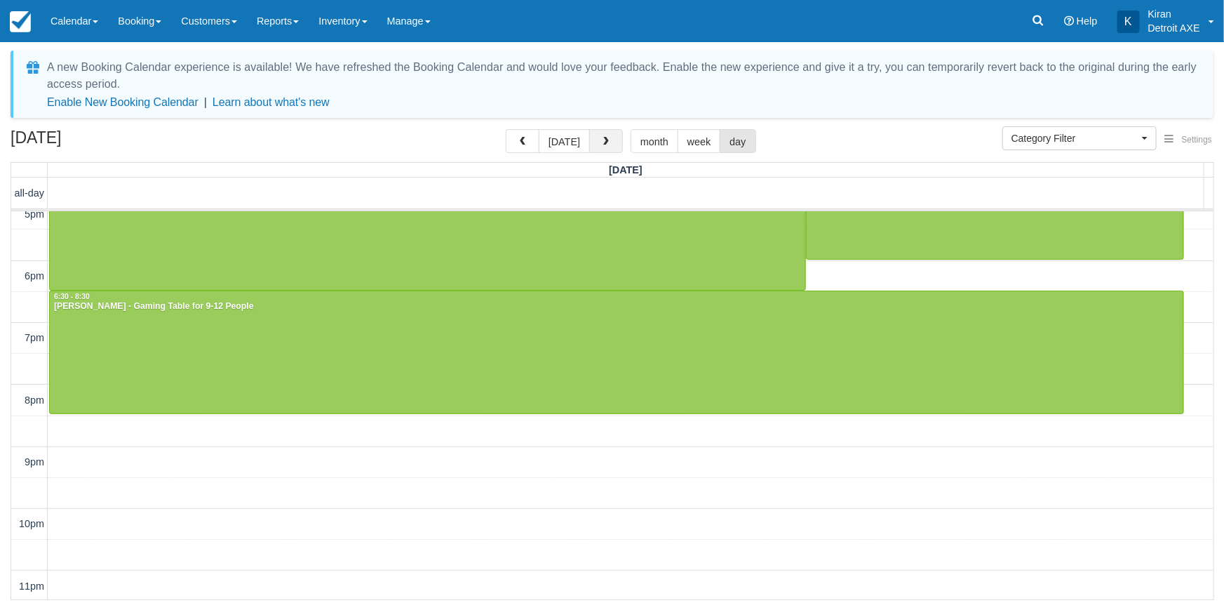
click at [606, 141] on span "button" at bounding box center [606, 142] width 10 height 10
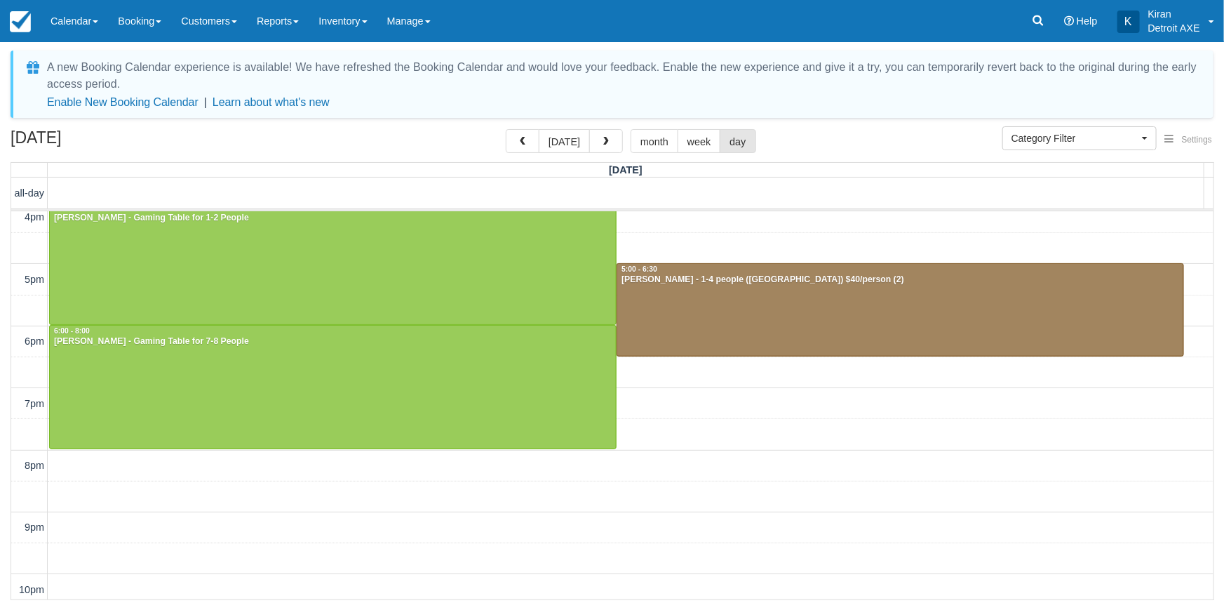
scroll to position [196, 0]
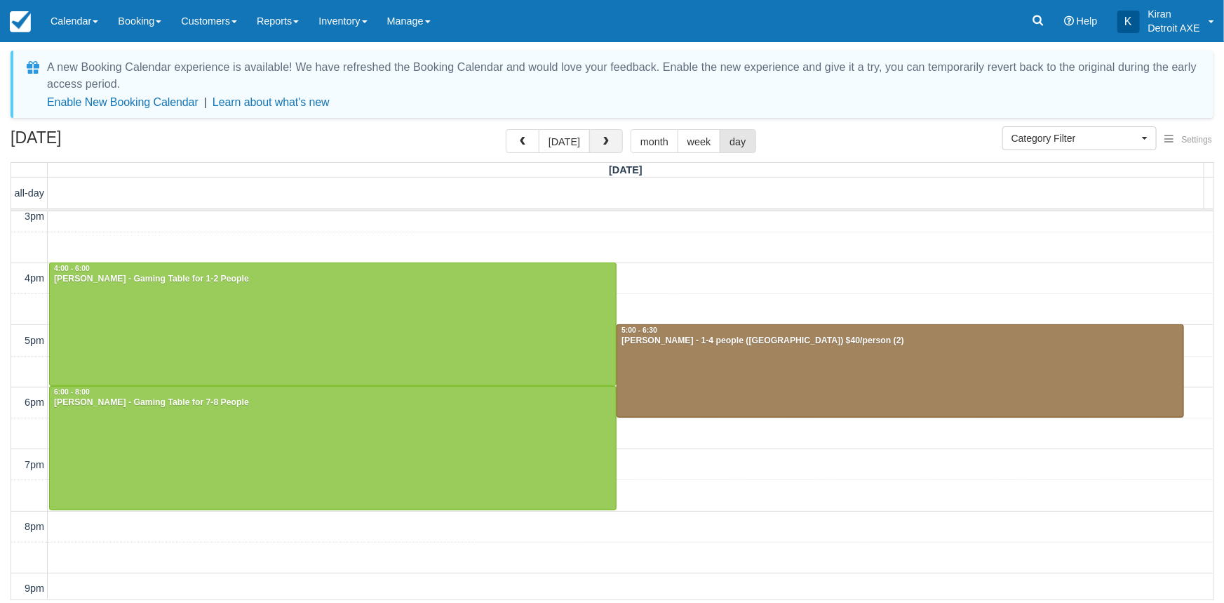
click at [603, 145] on span "button" at bounding box center [606, 142] width 10 height 10
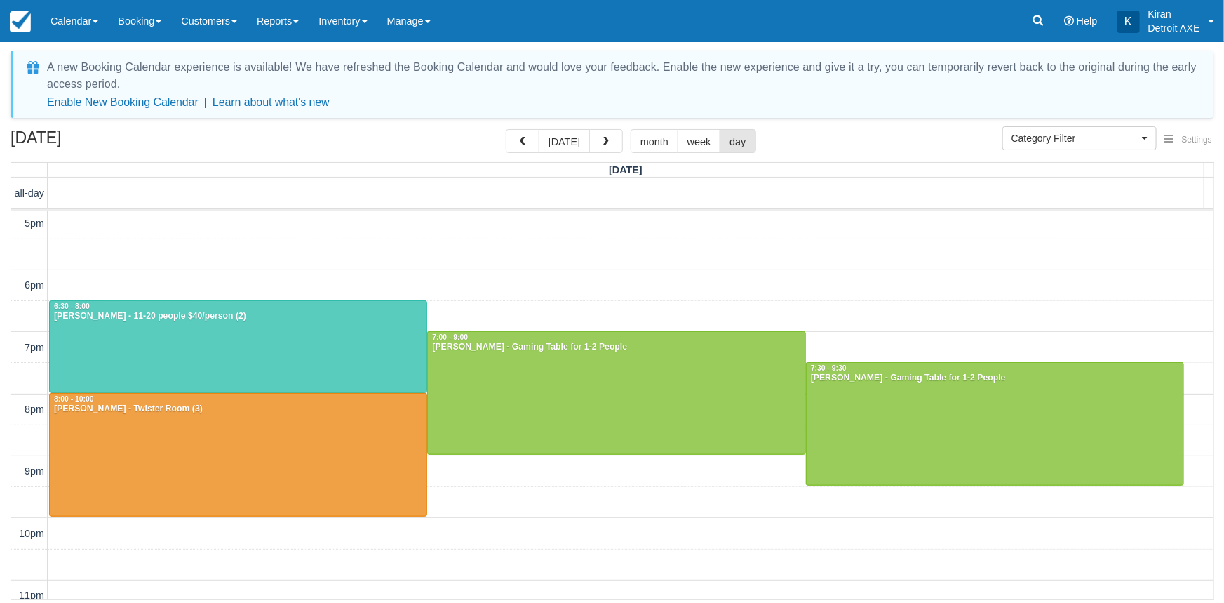
scroll to position [319, 0]
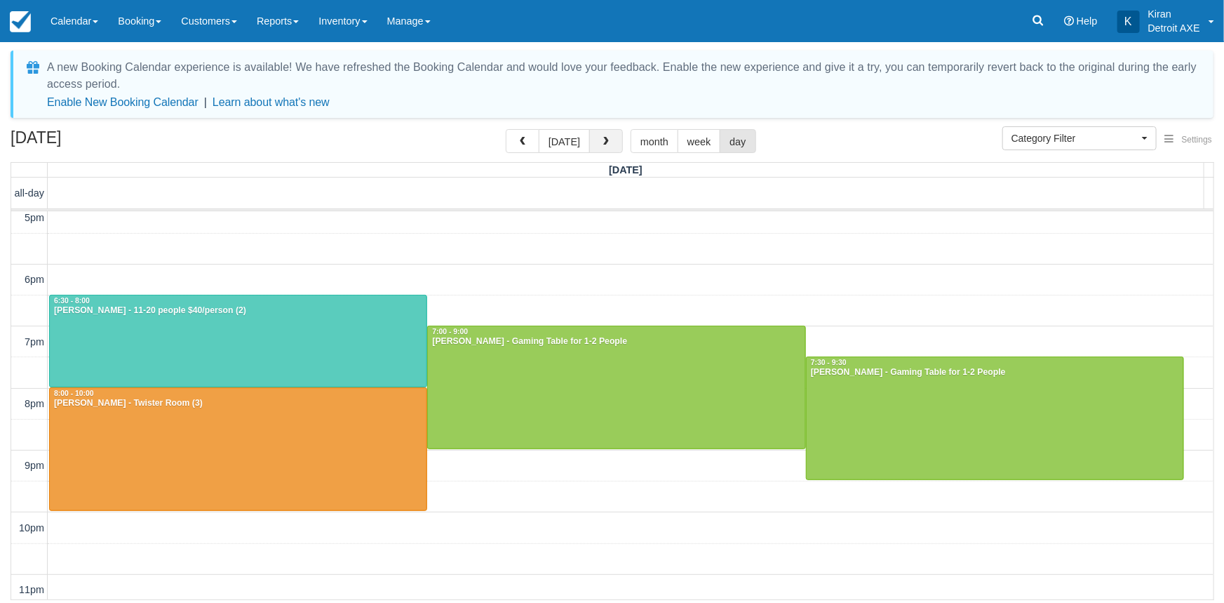
click at [608, 145] on button "button" at bounding box center [606, 141] width 34 height 24
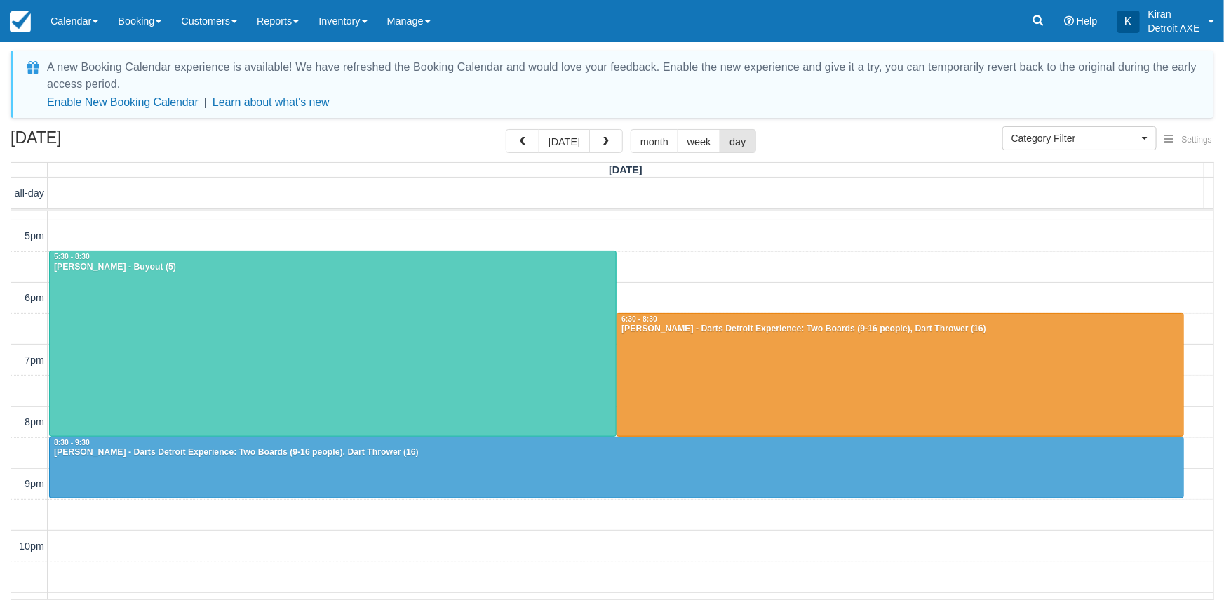
scroll to position [323, 0]
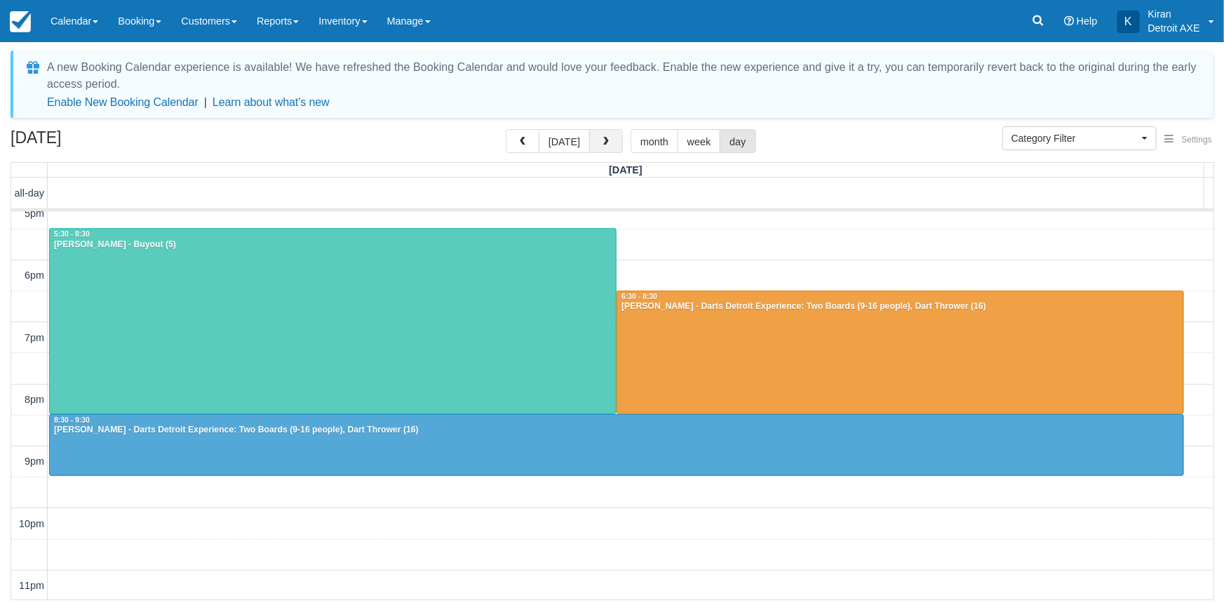
click at [601, 140] on span "button" at bounding box center [606, 142] width 10 height 10
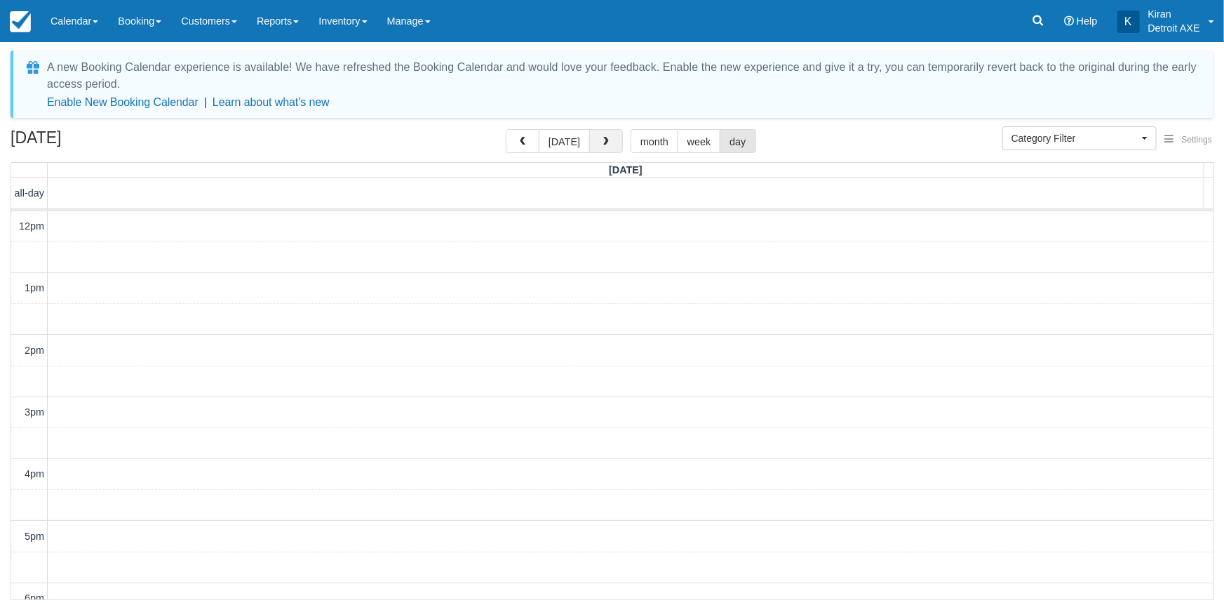
scroll to position [323, 0]
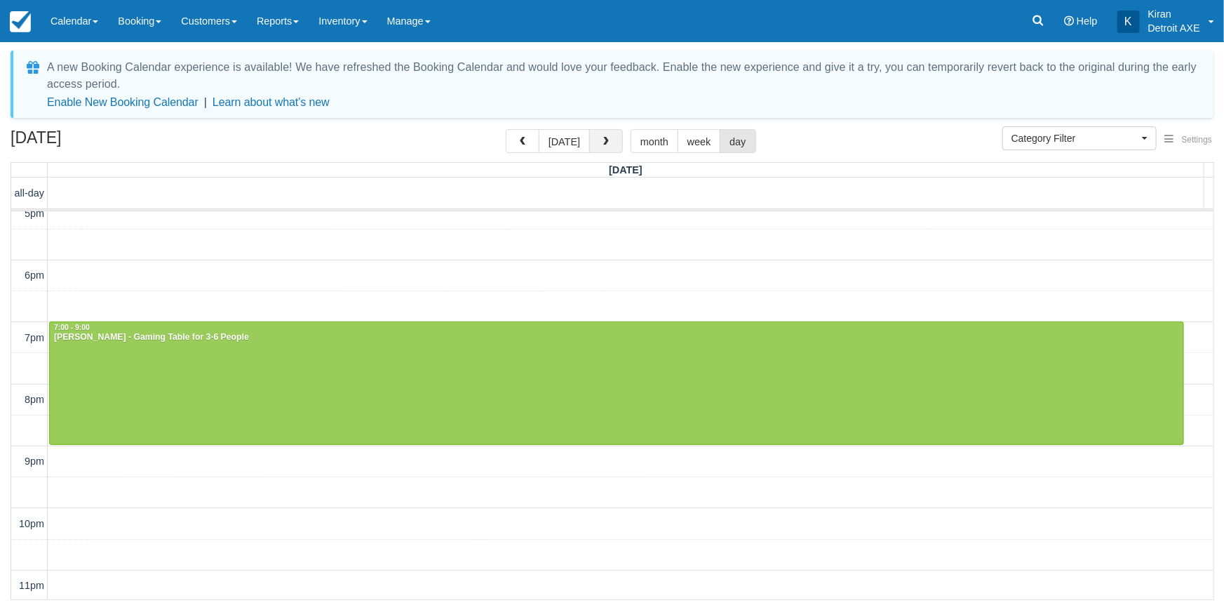
click at [608, 146] on span "button" at bounding box center [606, 142] width 10 height 10
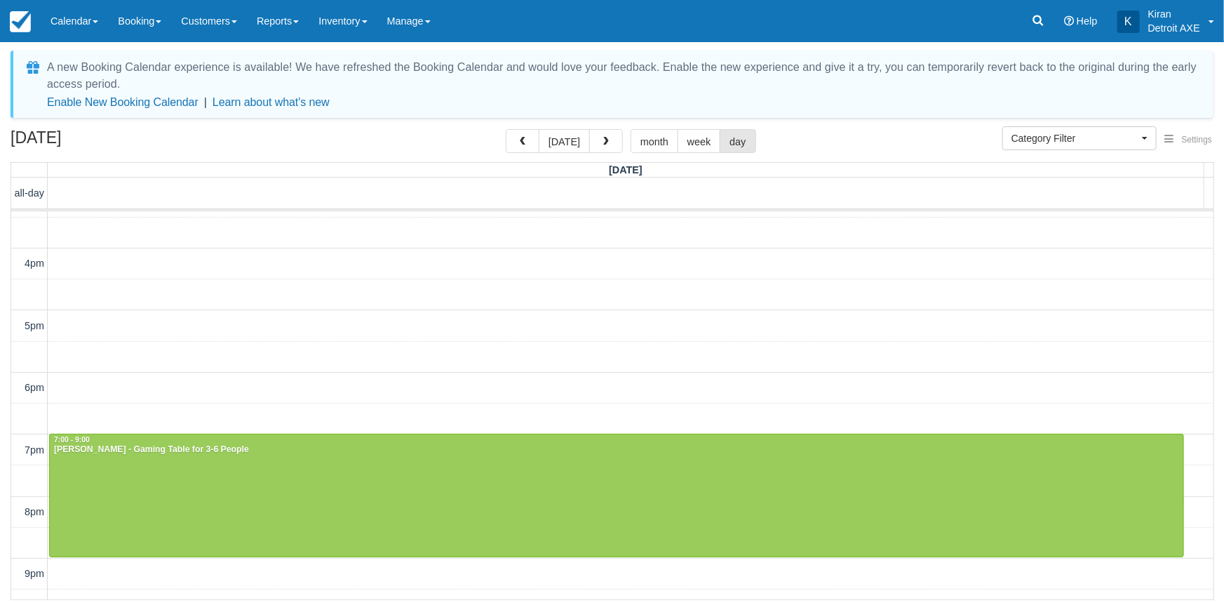
scroll to position [196, 0]
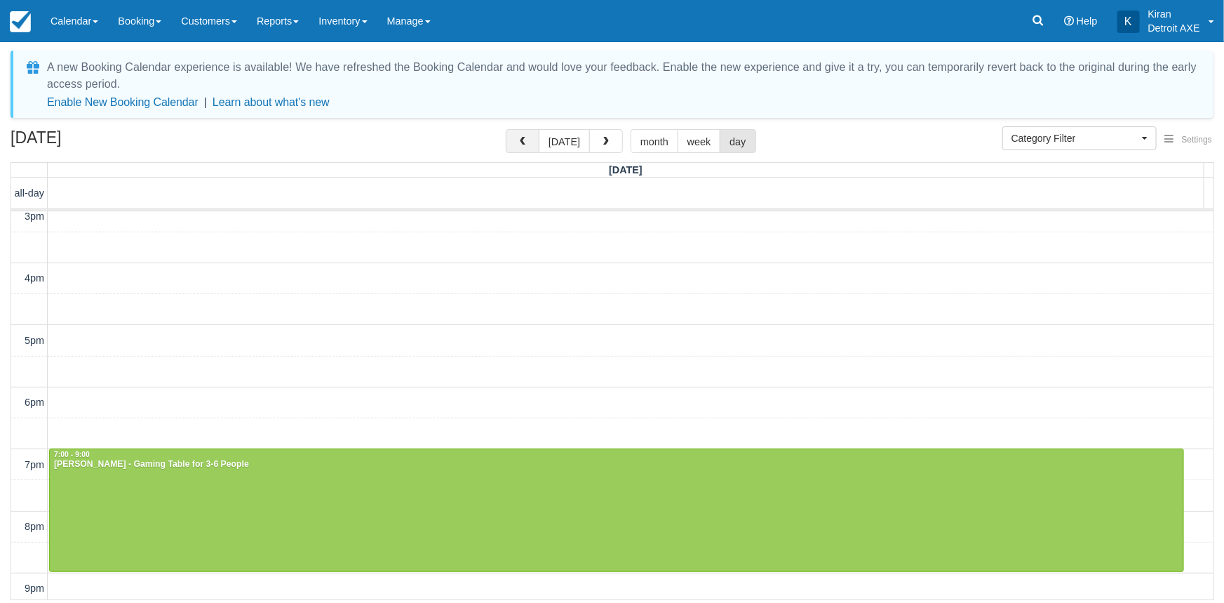
click at [519, 147] on button "button" at bounding box center [523, 141] width 34 height 24
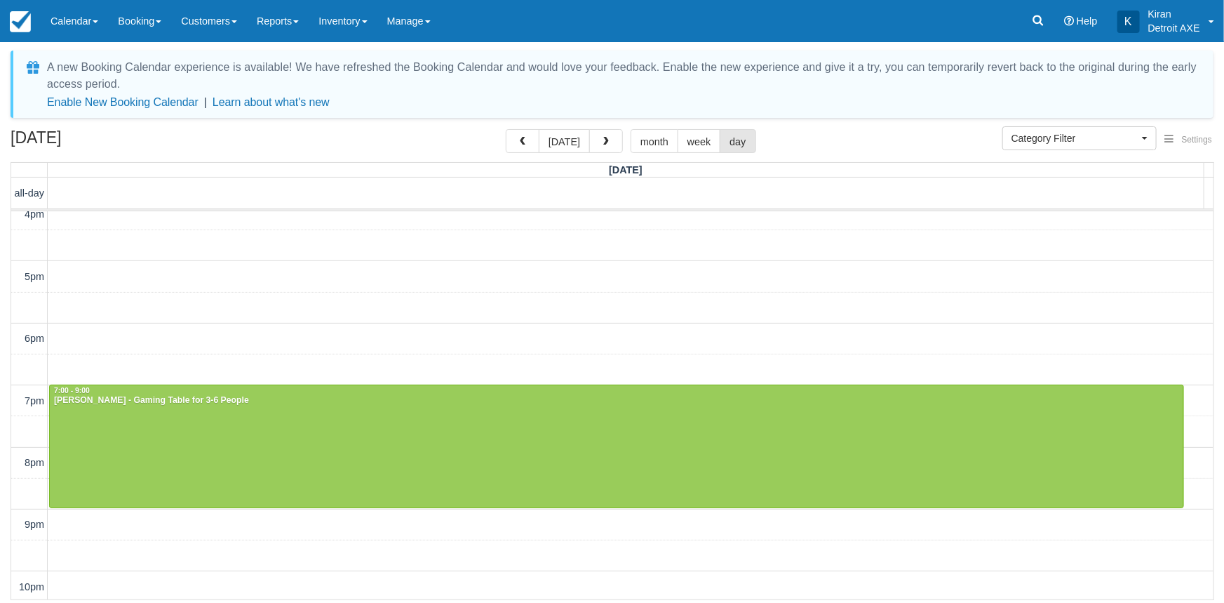
scroll to position [196, 0]
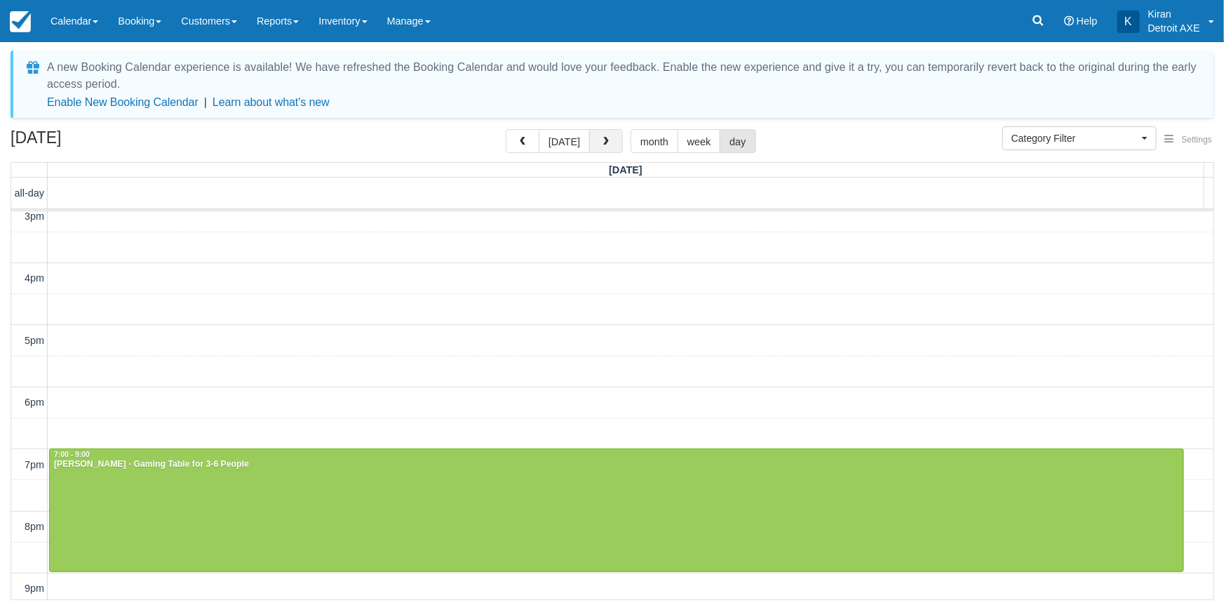
click at [610, 140] on button "button" at bounding box center [606, 141] width 34 height 24
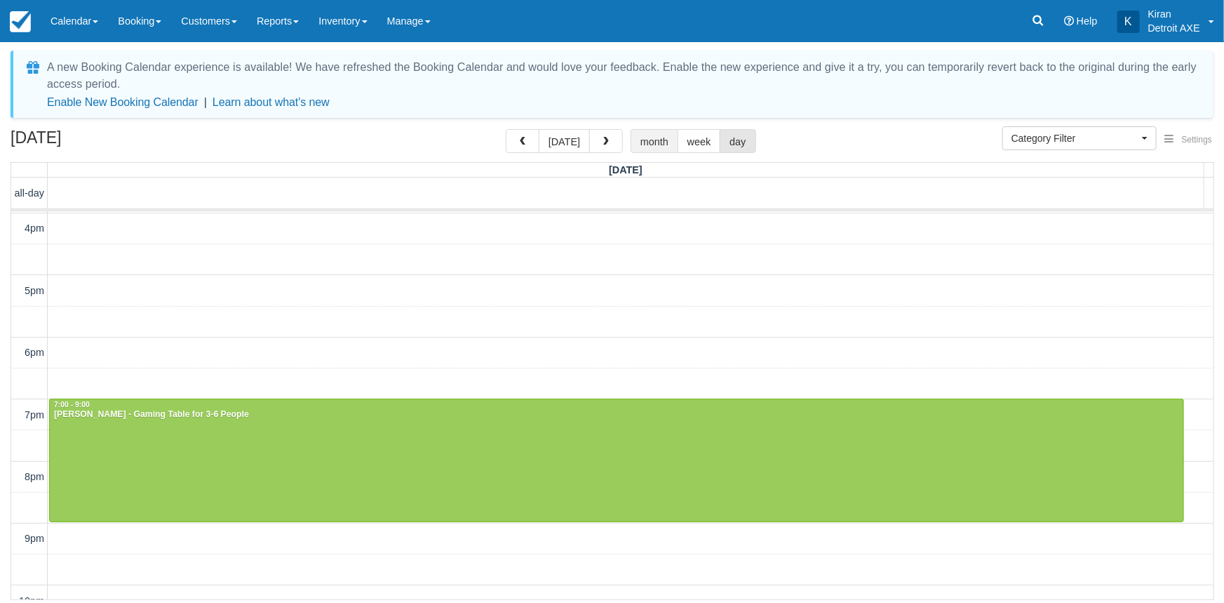
scroll to position [260, 0]
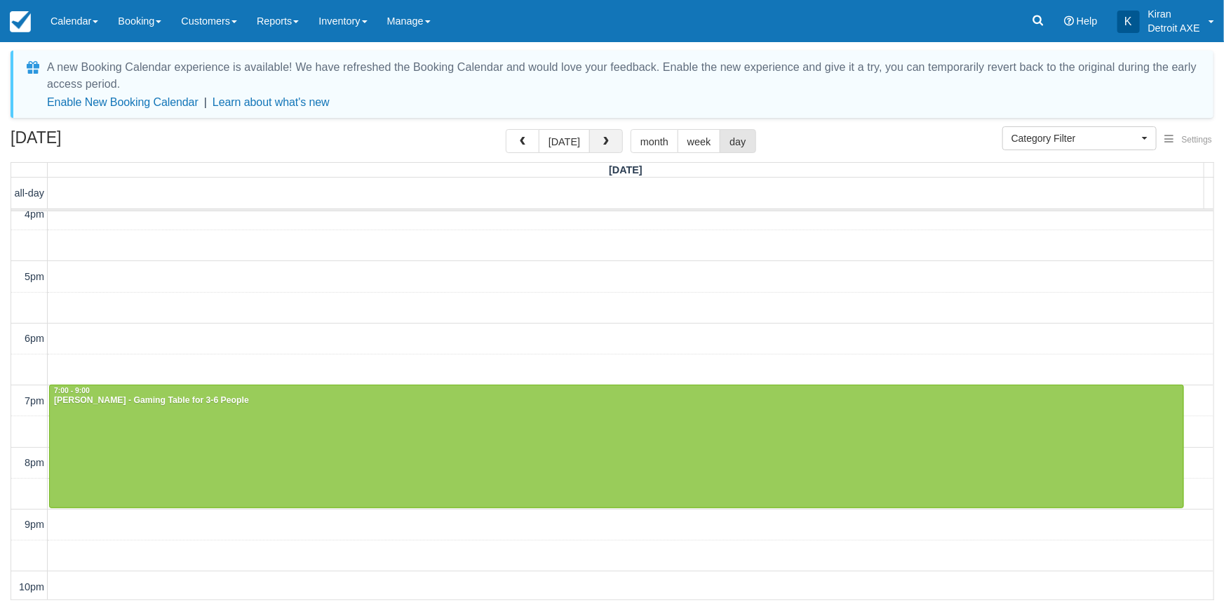
click at [606, 140] on span "button" at bounding box center [606, 142] width 10 height 10
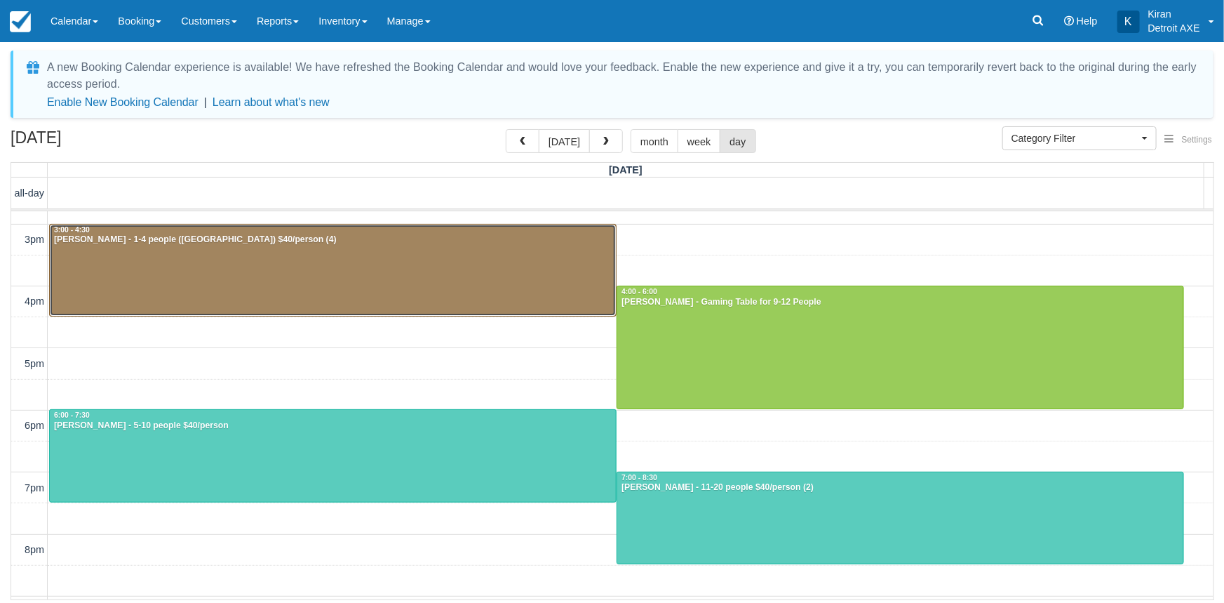
scroll to position [196, 0]
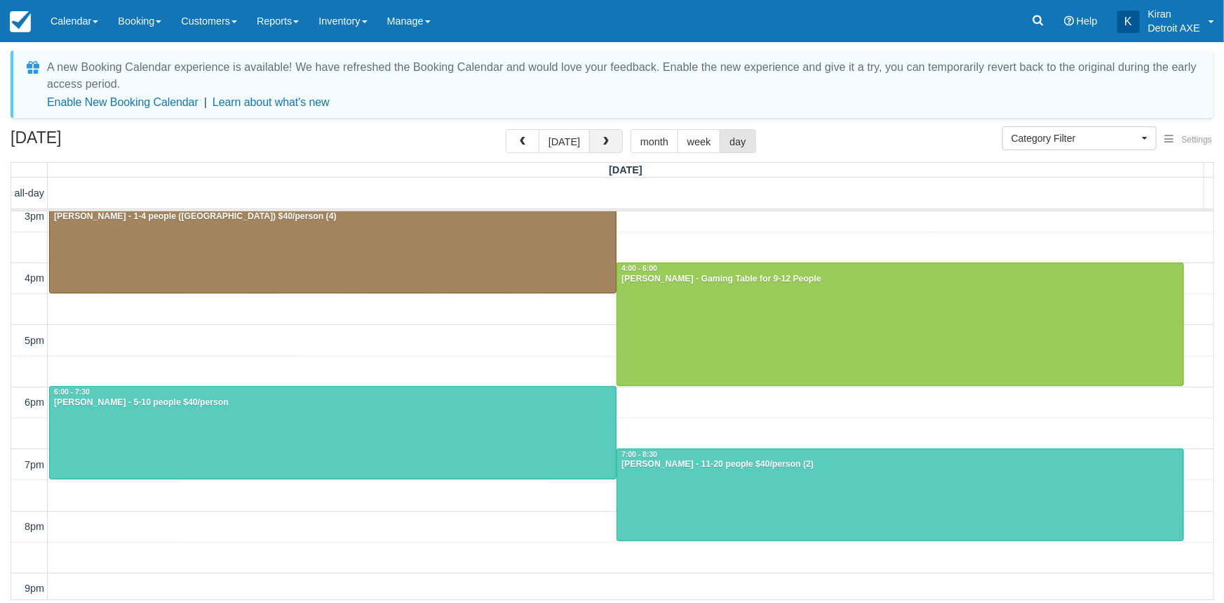
click at [611, 140] on button "button" at bounding box center [606, 141] width 34 height 24
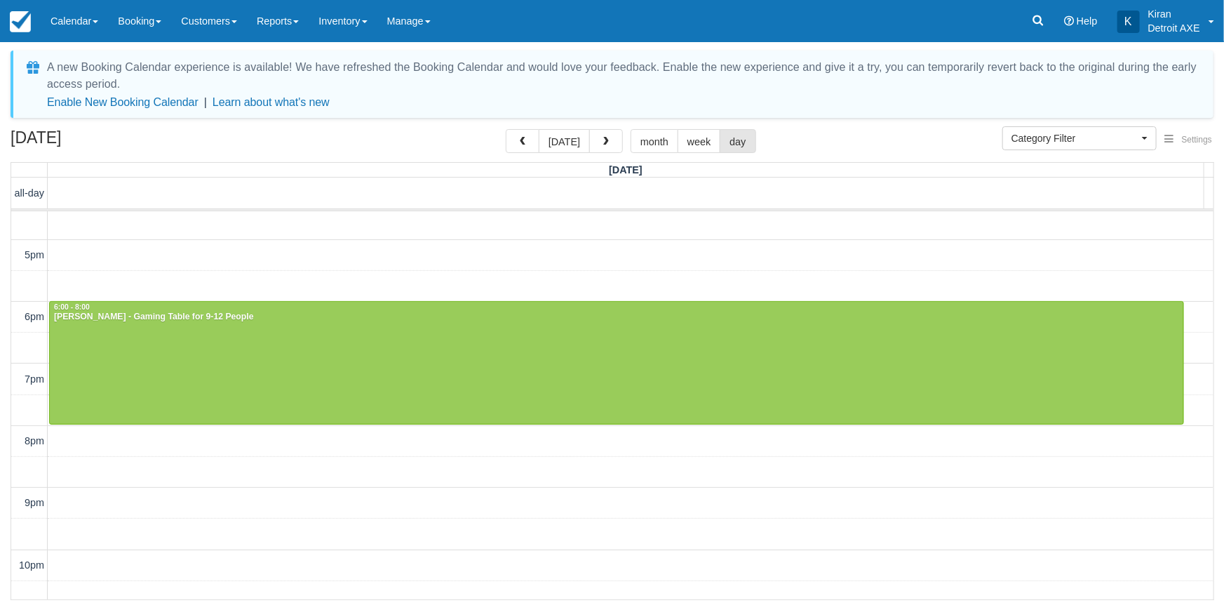
scroll to position [290, 0]
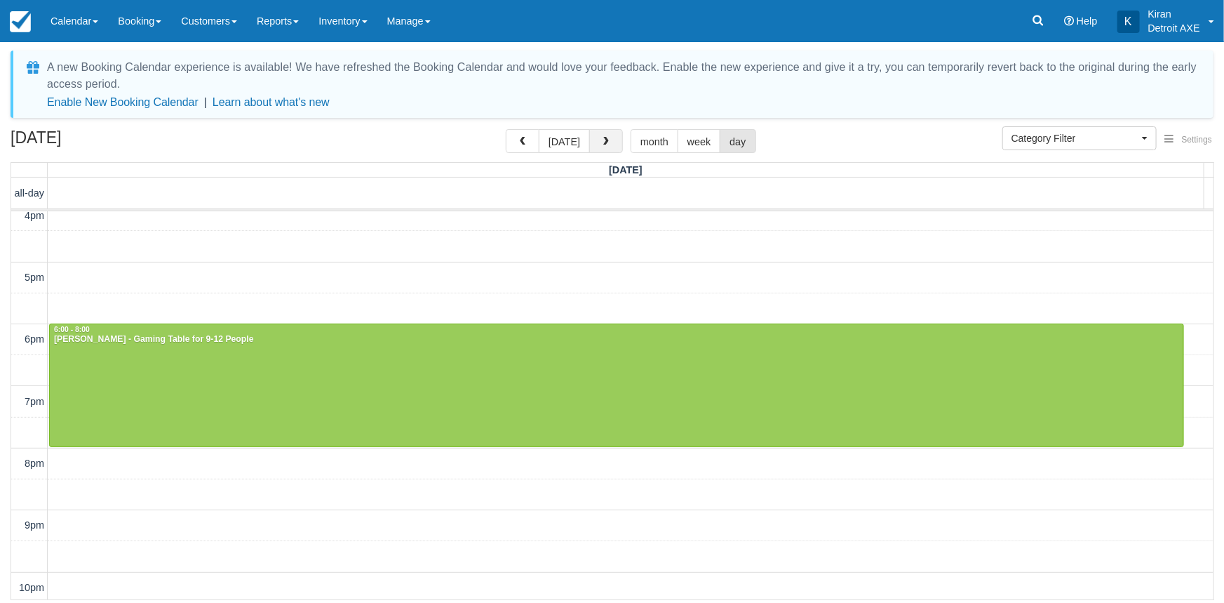
click at [606, 137] on span "button" at bounding box center [606, 142] width 10 height 10
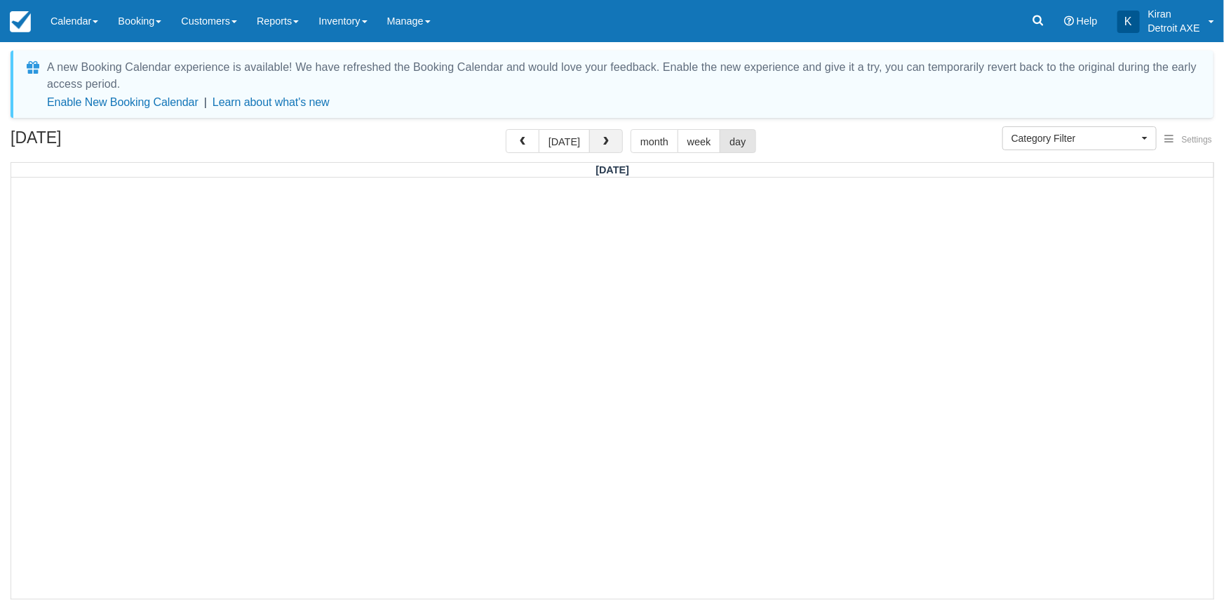
click at [604, 145] on span "button" at bounding box center [606, 142] width 10 height 10
click at [595, 140] on button "button" at bounding box center [606, 141] width 34 height 24
click at [608, 138] on span "button" at bounding box center [606, 142] width 10 height 10
click at [608, 137] on button "button" at bounding box center [606, 141] width 34 height 24
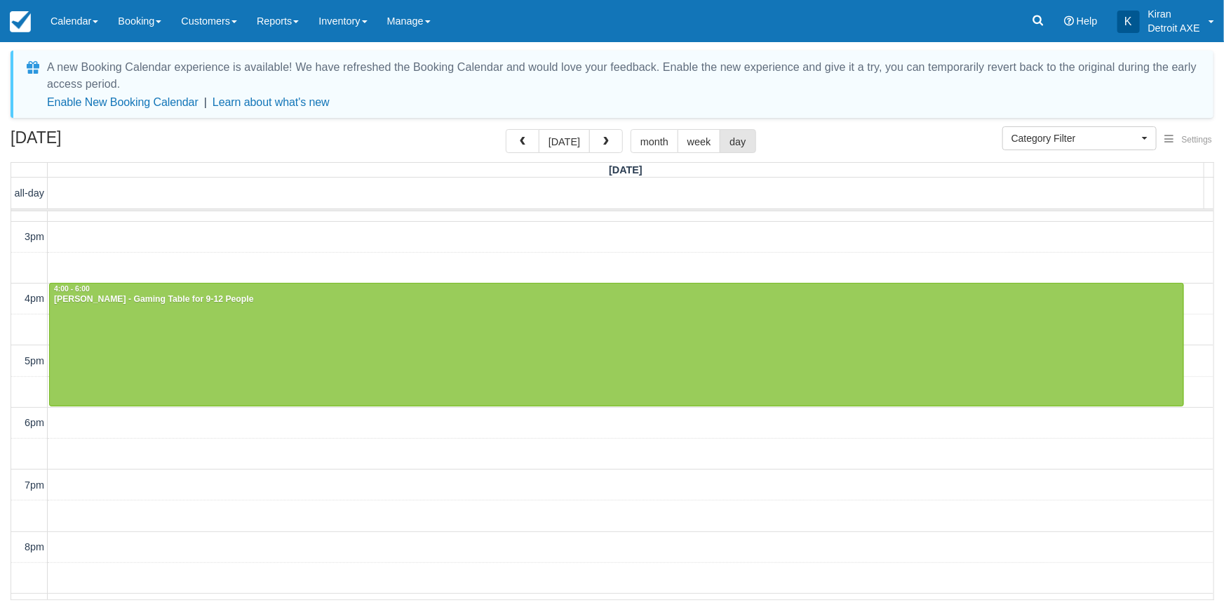
scroll to position [162, 0]
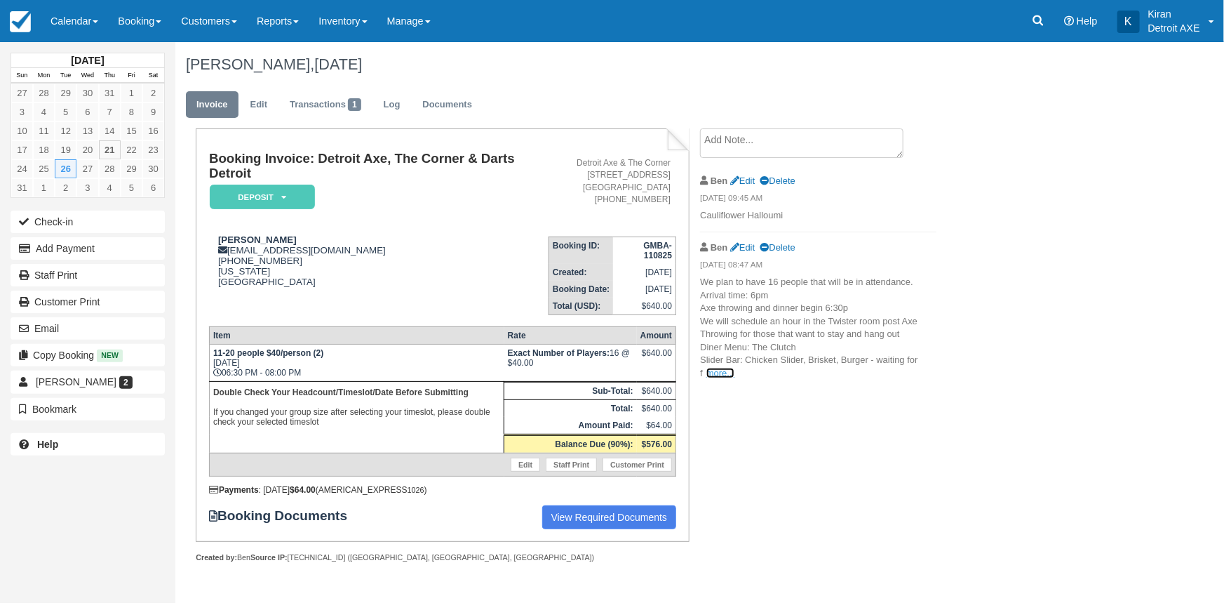
click at [720, 375] on link "more..." at bounding box center [721, 373] width 28 height 11
